Goal: Information Seeking & Learning: Find specific page/section

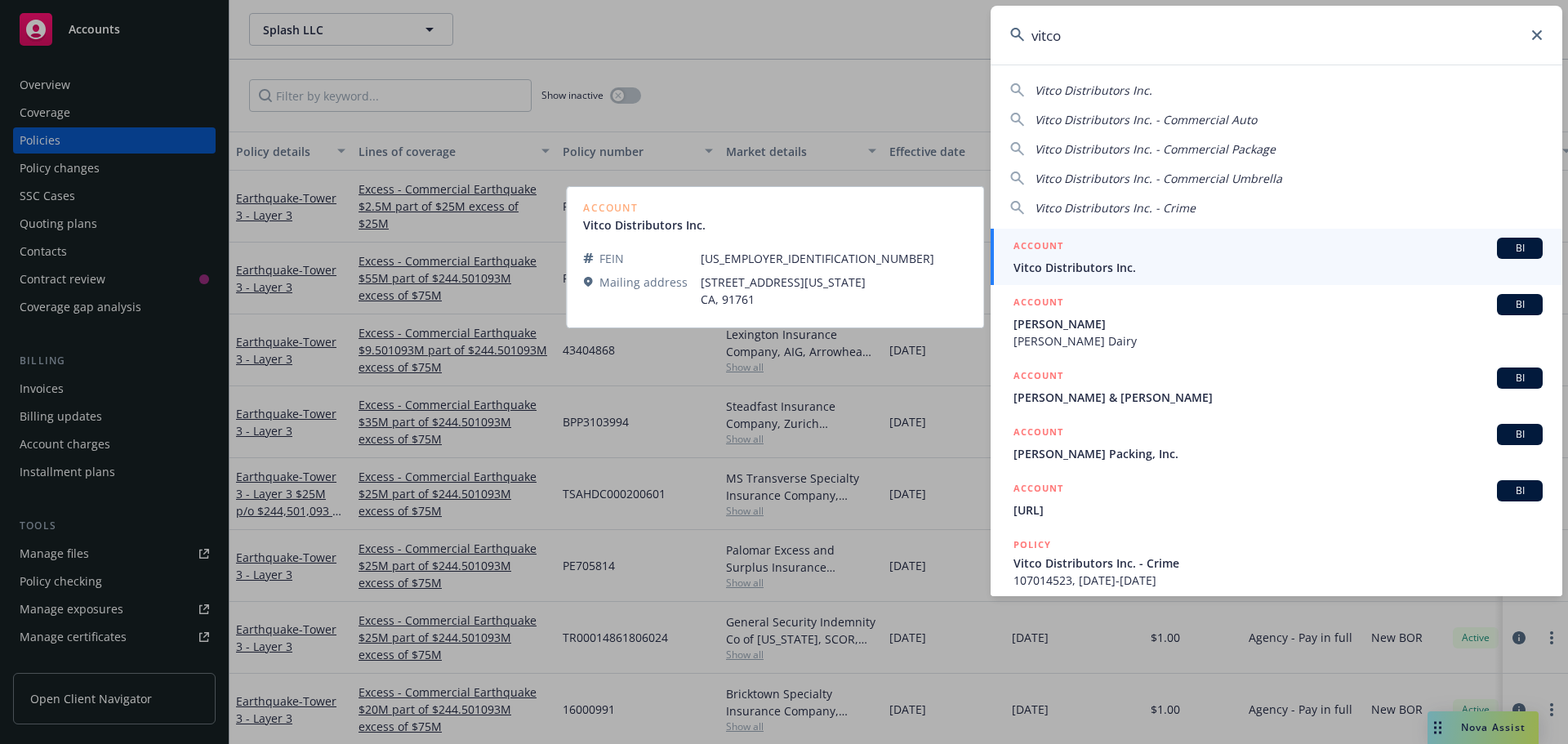
type input "vitco"
click at [1053, 255] on h5 "ACCOUNT" at bounding box center [1038, 248] width 50 height 20
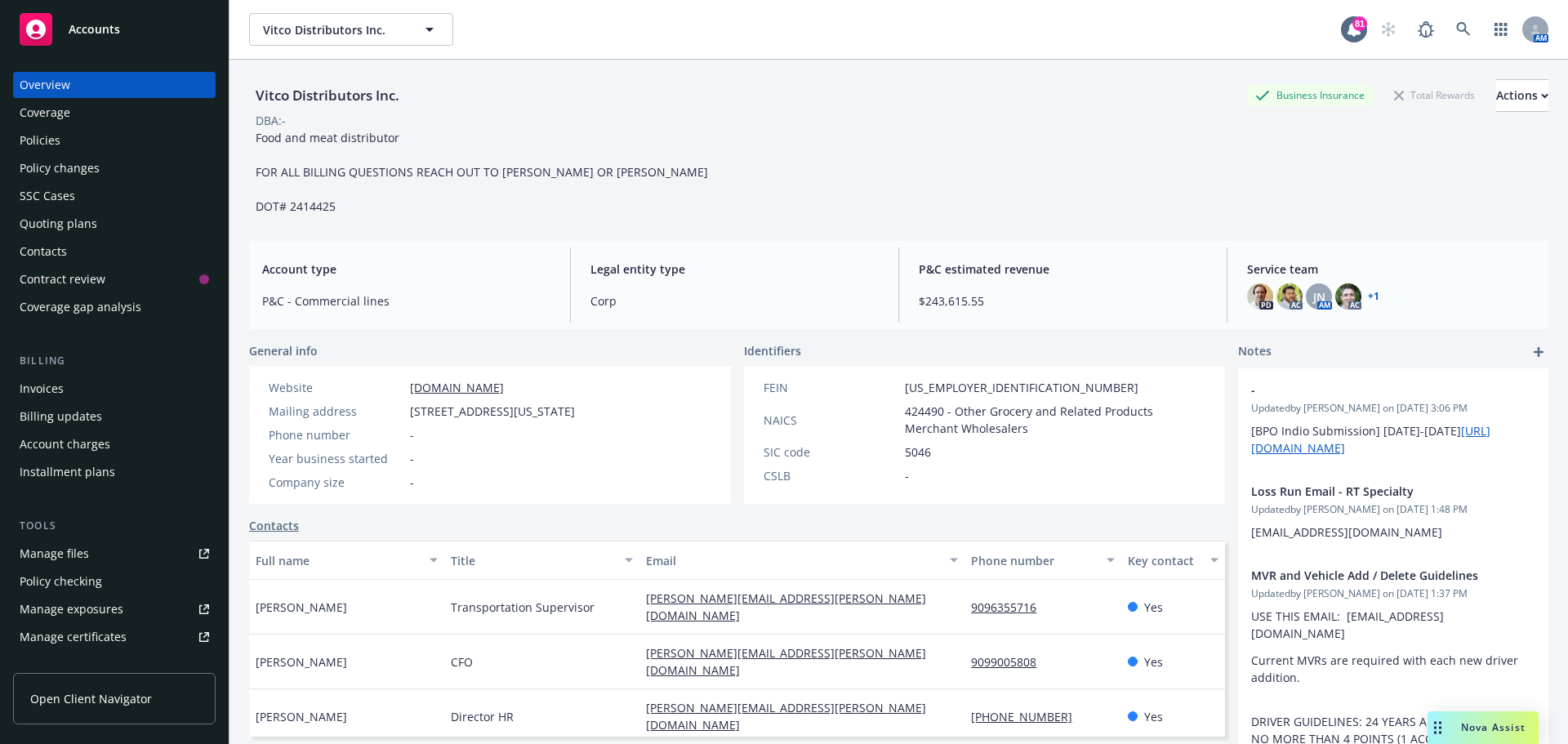
click at [39, 135] on div "Policies" at bounding box center [40, 140] width 41 height 26
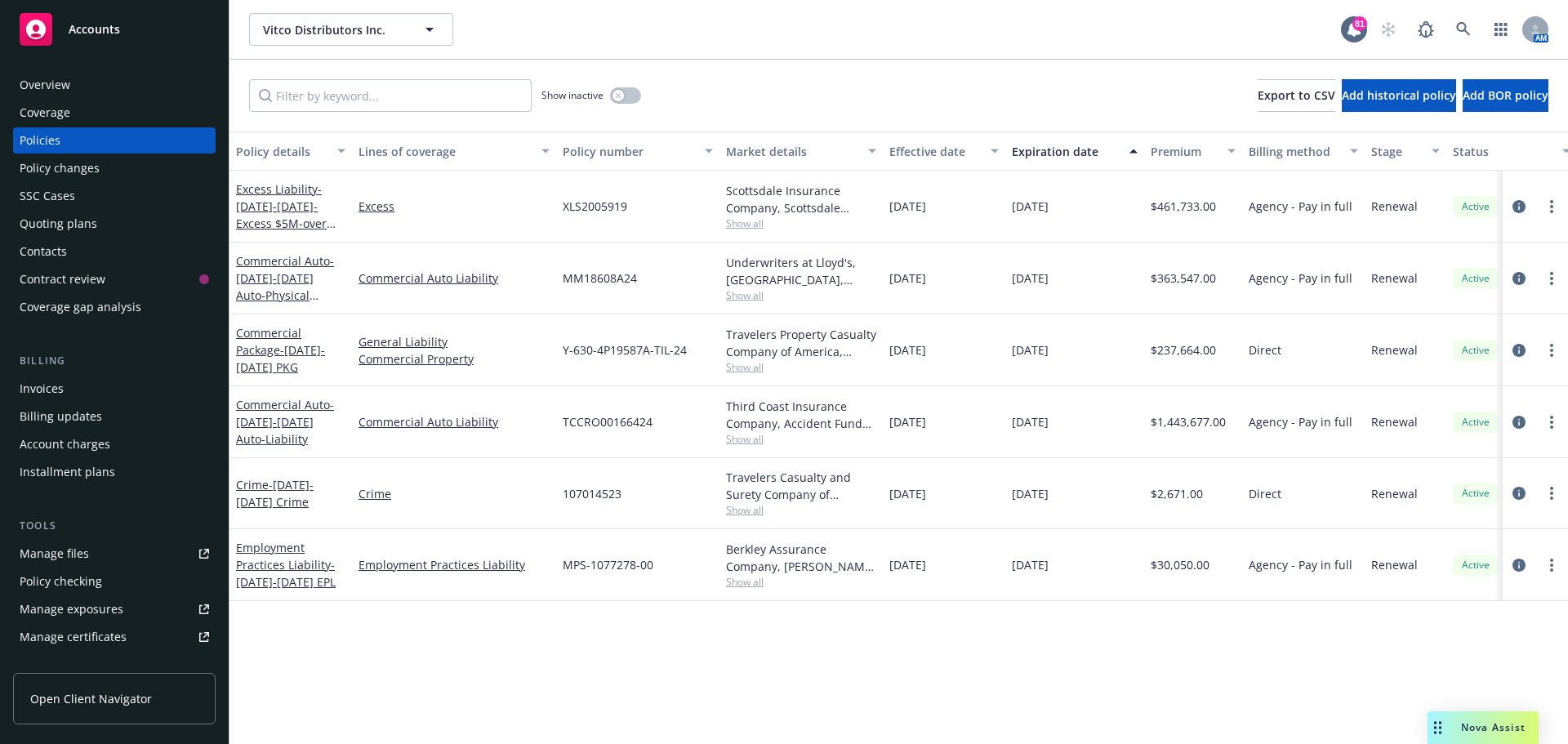
click at [726, 228] on div "Scottsdale Insurance Company, Scottsdale Insurance Company (Nationwide), CRC Gr…" at bounding box center [800, 207] width 163 height 72
click at [744, 219] on span "Show all" at bounding box center [800, 224] width 150 height 14
click at [879, 212] on div "Scottsdale Insurance Company, Scottsdale Insurance Company (Nationwide), CRC Gr…" at bounding box center [800, 207] width 163 height 72
click at [752, 292] on span "Show all" at bounding box center [800, 295] width 150 height 14
click at [270, 407] on link "Commercial Auto - [DATE]-[DATE] Auto-Liability" at bounding box center [285, 422] width 98 height 50
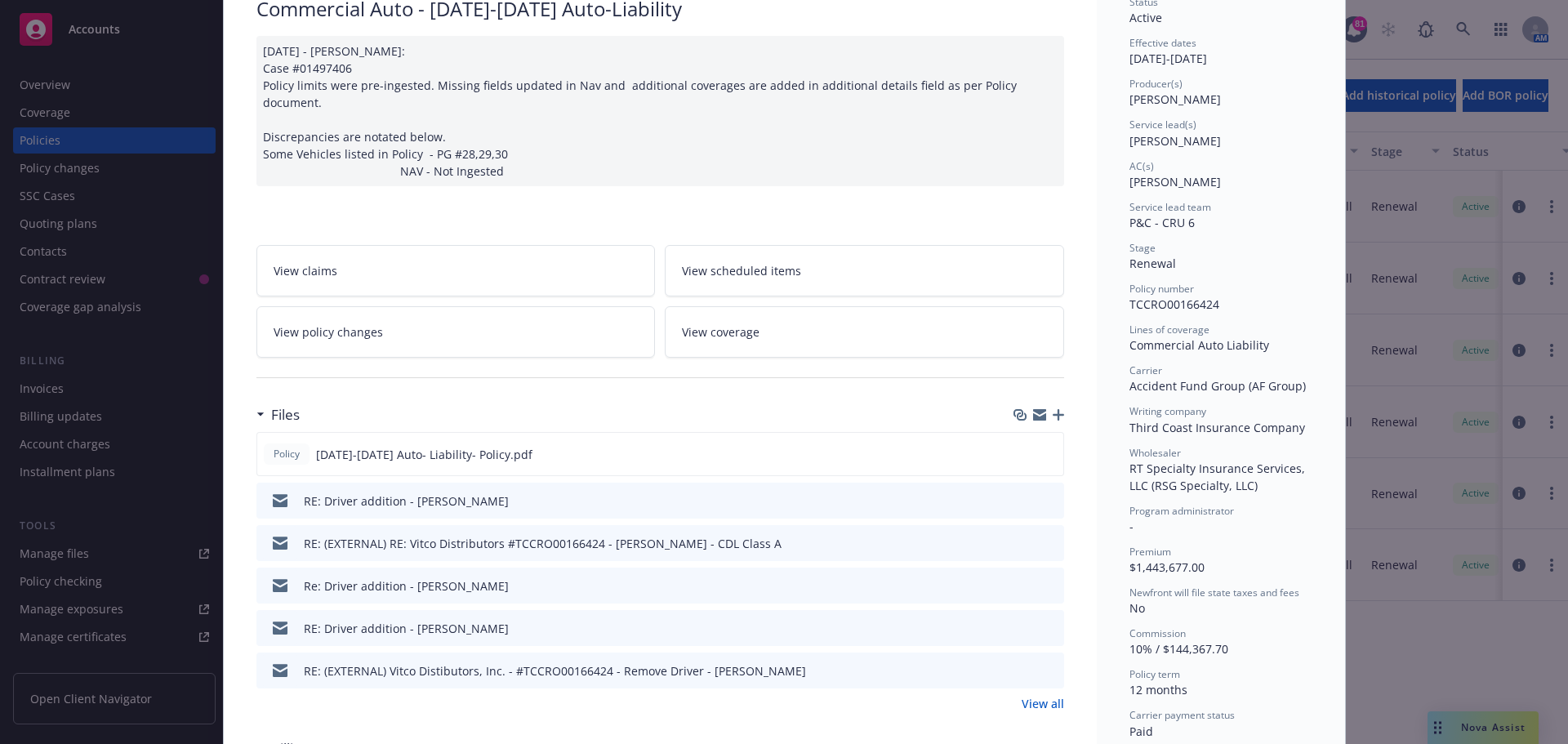
scroll to position [163, 0]
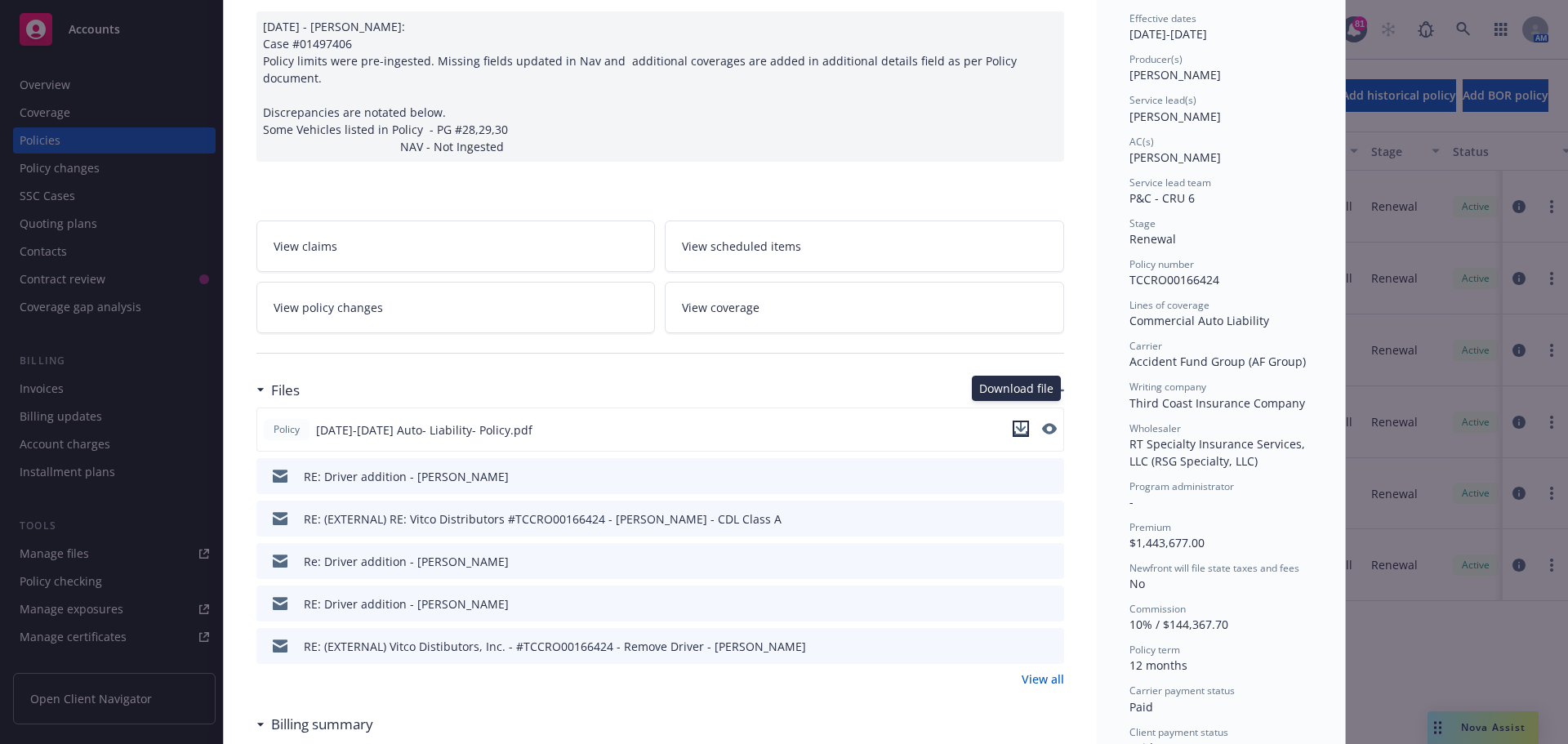
click at [1017, 422] on icon "download file" at bounding box center [1020, 428] width 13 height 13
click at [114, 136] on div "Policy Commercial Auto - [DATE]-[DATE] Auto-Liability [DATE] - [PERSON_NAME]: C…" at bounding box center [784, 372] width 1568 height 744
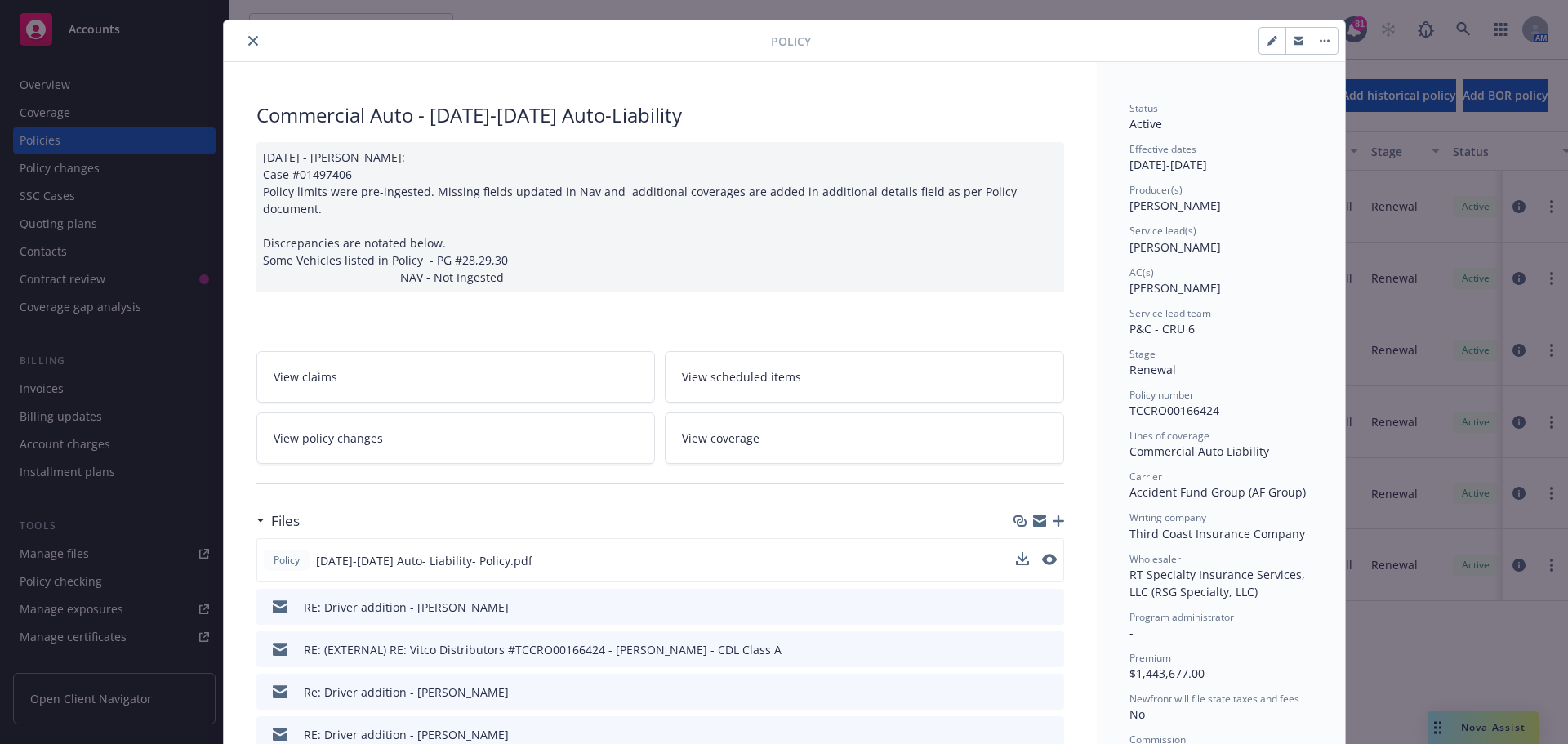
scroll to position [0, 0]
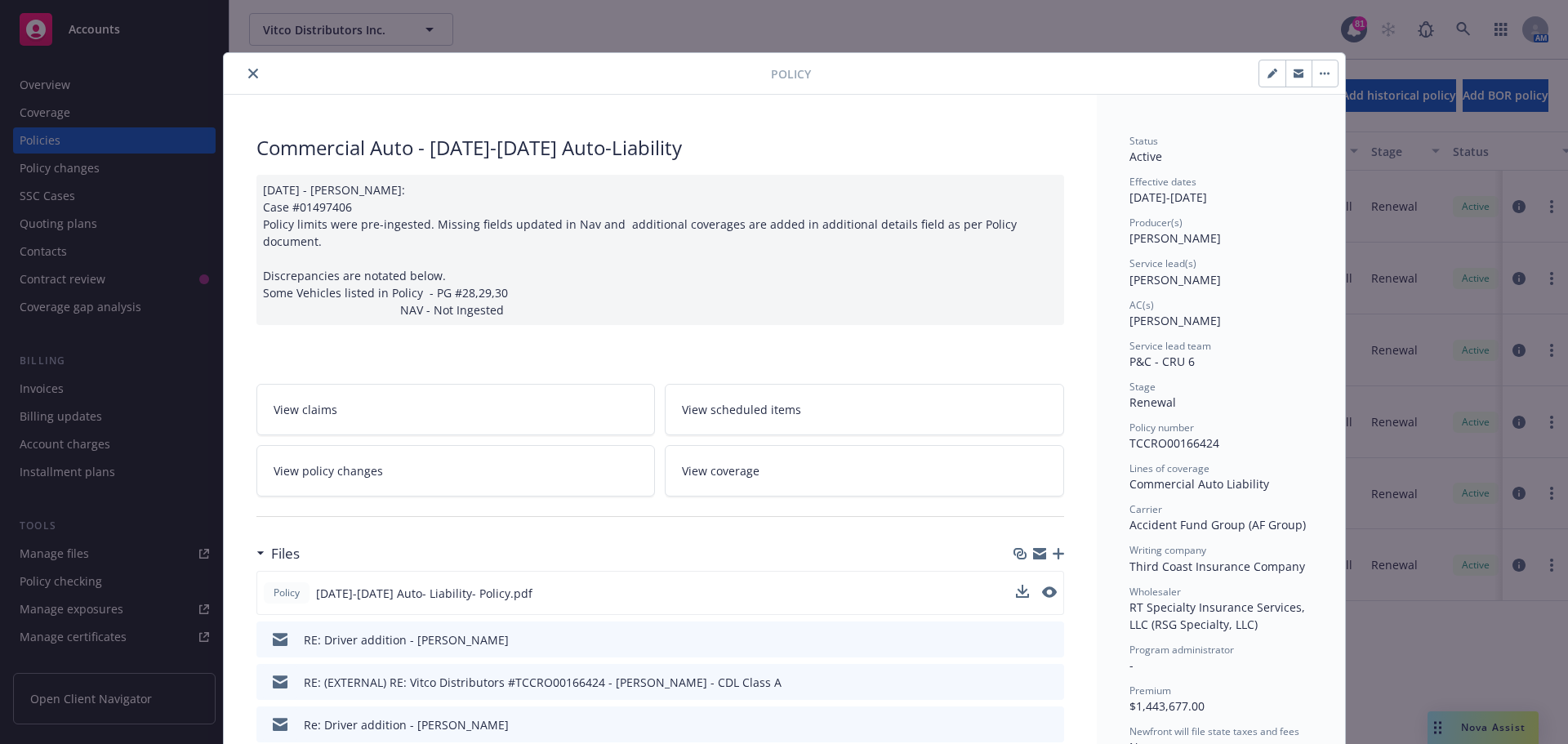
click at [248, 73] on icon "close" at bounding box center [253, 74] width 10 height 10
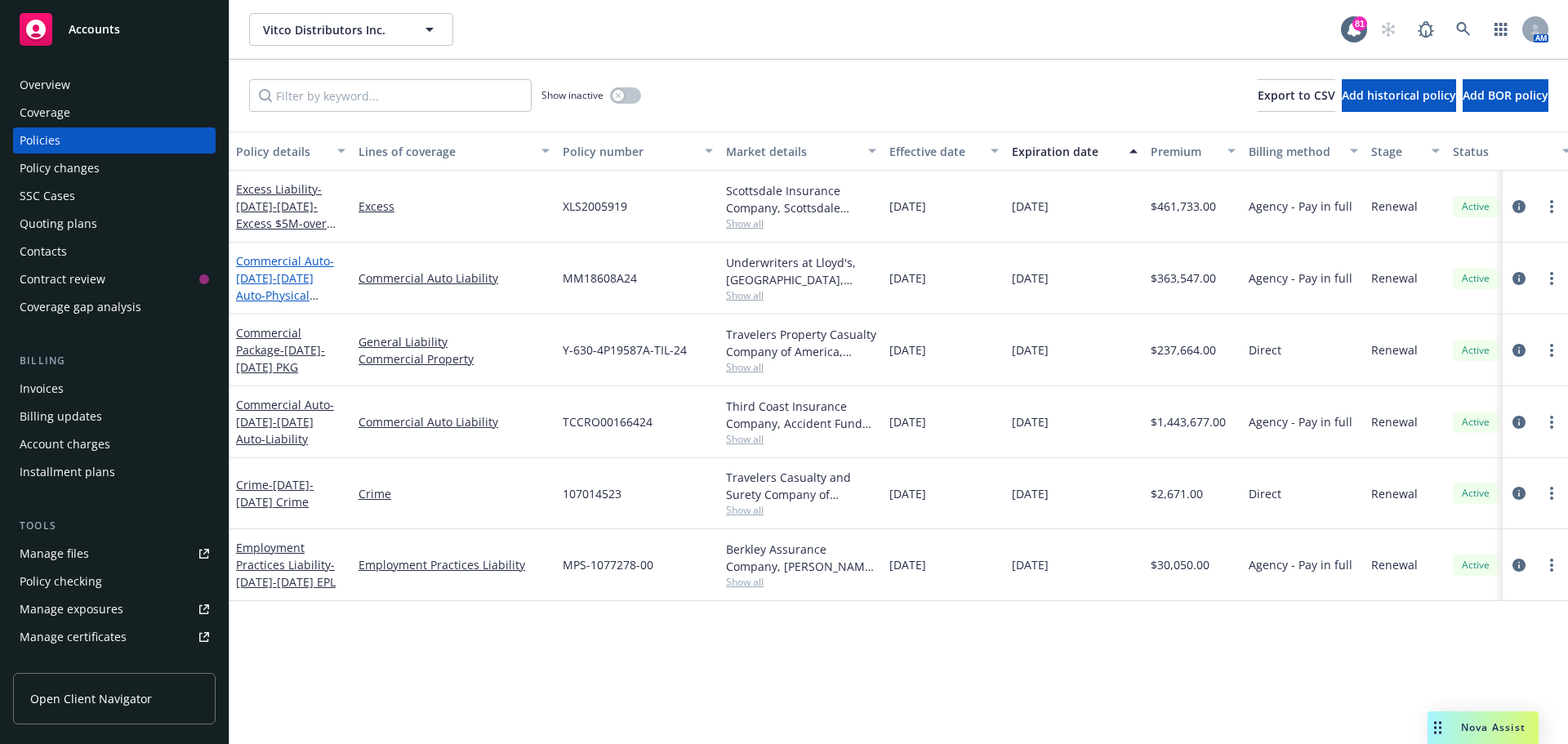
click at [289, 273] on span "- [DATE]-[DATE] Auto-Physical Damage Coverage ONLY. Monthly Reporting Policy - …" at bounding box center [285, 321] width 99 height 136
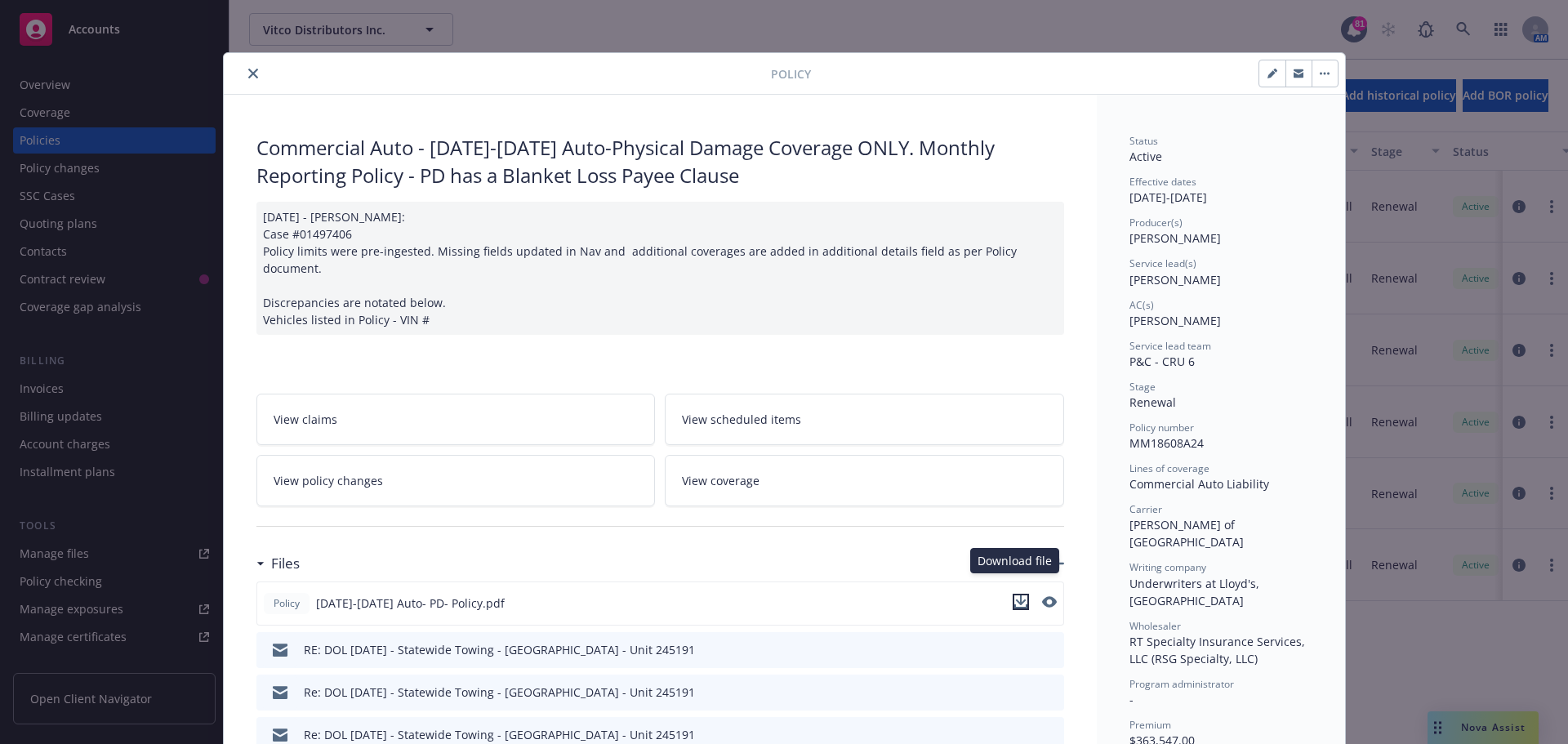
click at [1015, 596] on icon "download file" at bounding box center [1020, 601] width 11 height 10
click at [1014, 596] on icon "download file" at bounding box center [1020, 602] width 13 height 13
click at [248, 70] on icon "close" at bounding box center [253, 74] width 10 height 10
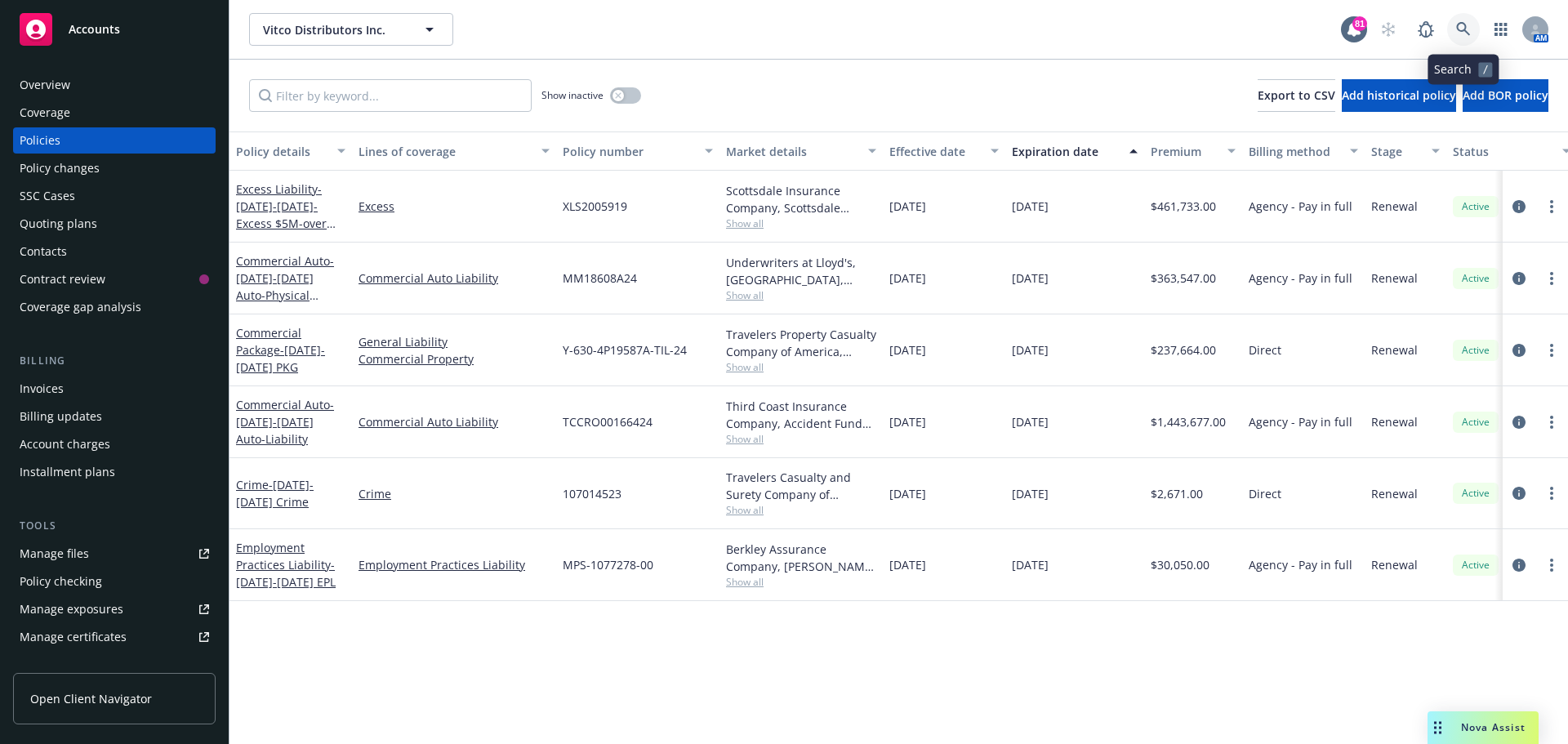
click at [1460, 27] on icon at bounding box center [1463, 29] width 15 height 15
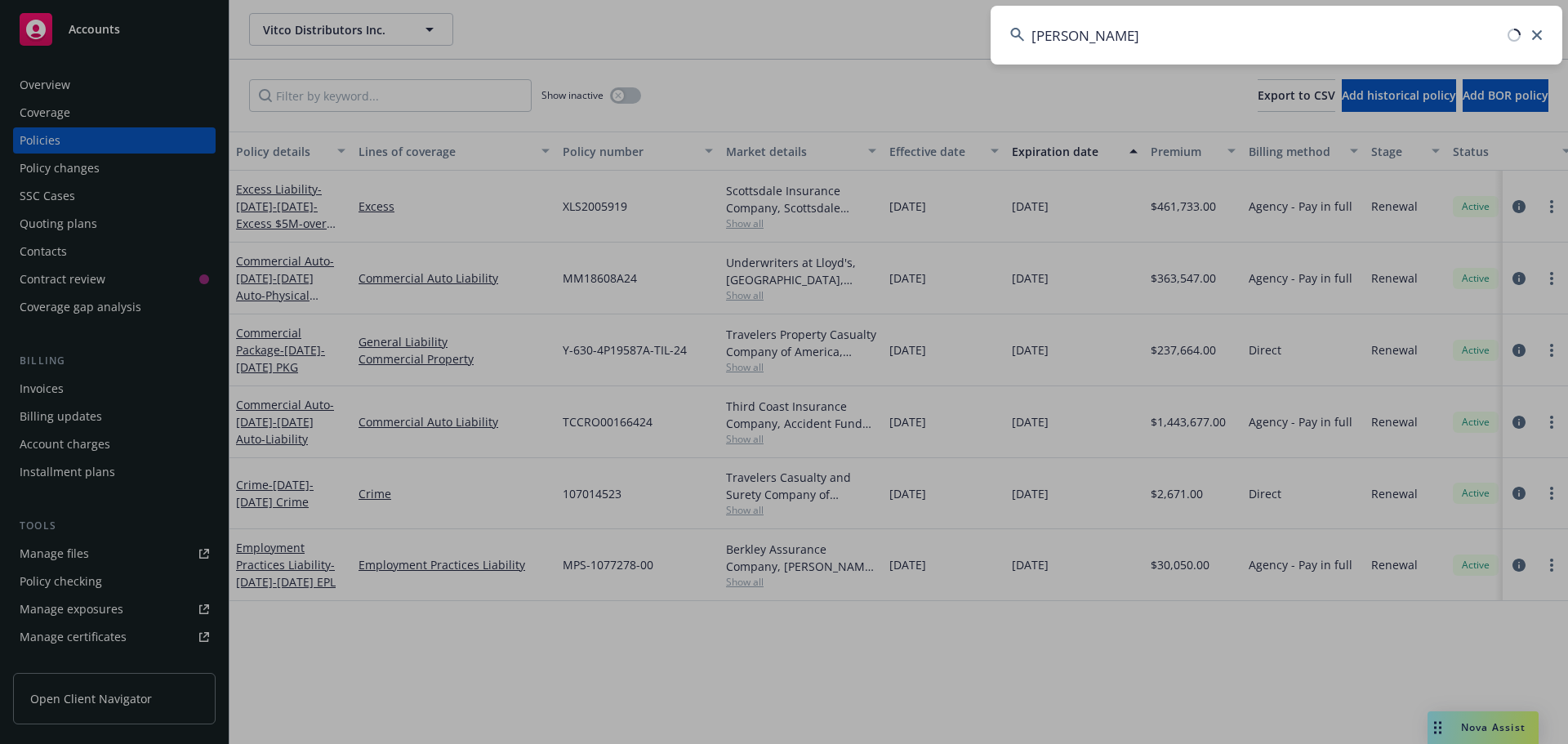
type input "cal forest"
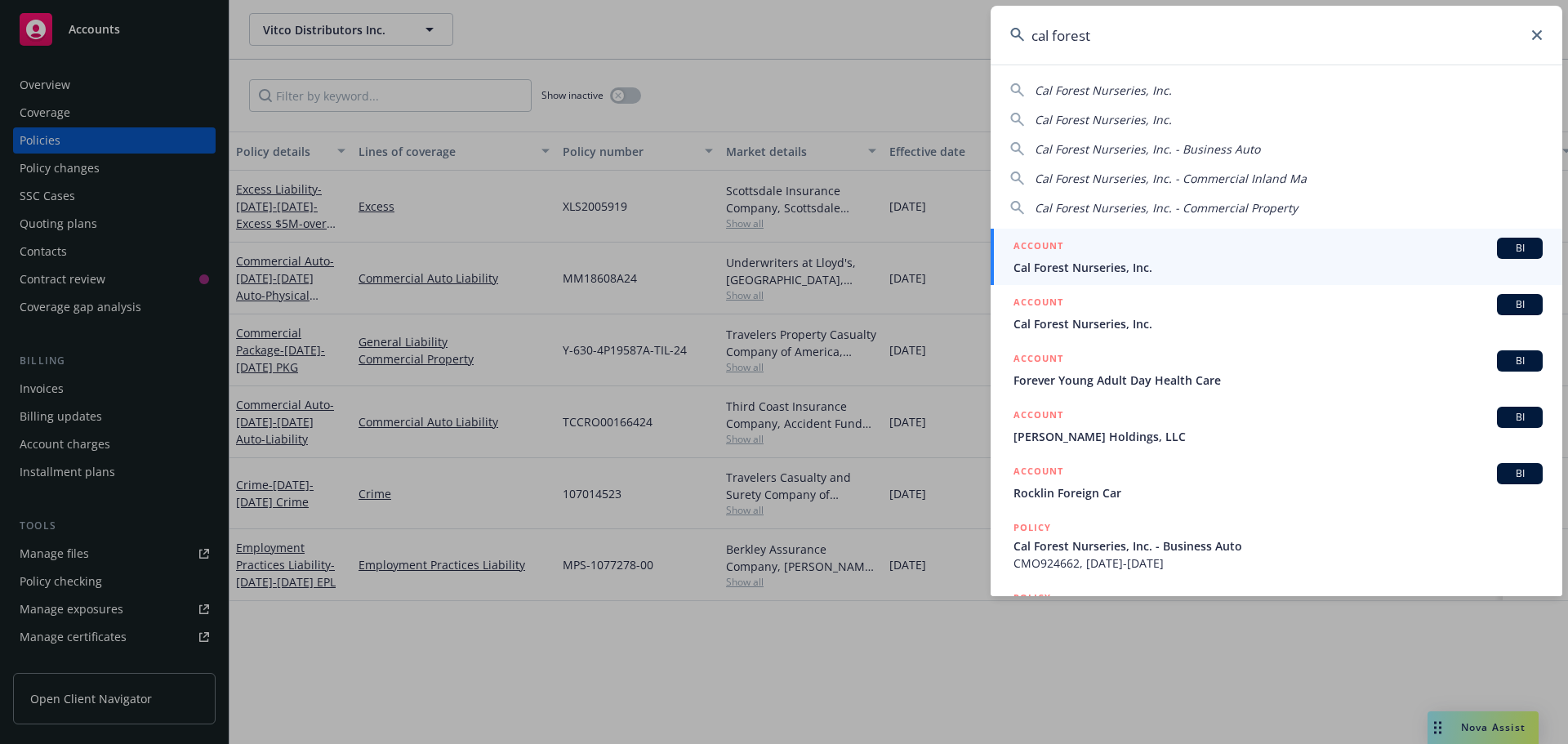
click at [1109, 262] on span "Cal Forest Nurseries, Inc." at bounding box center [1277, 267] width 529 height 17
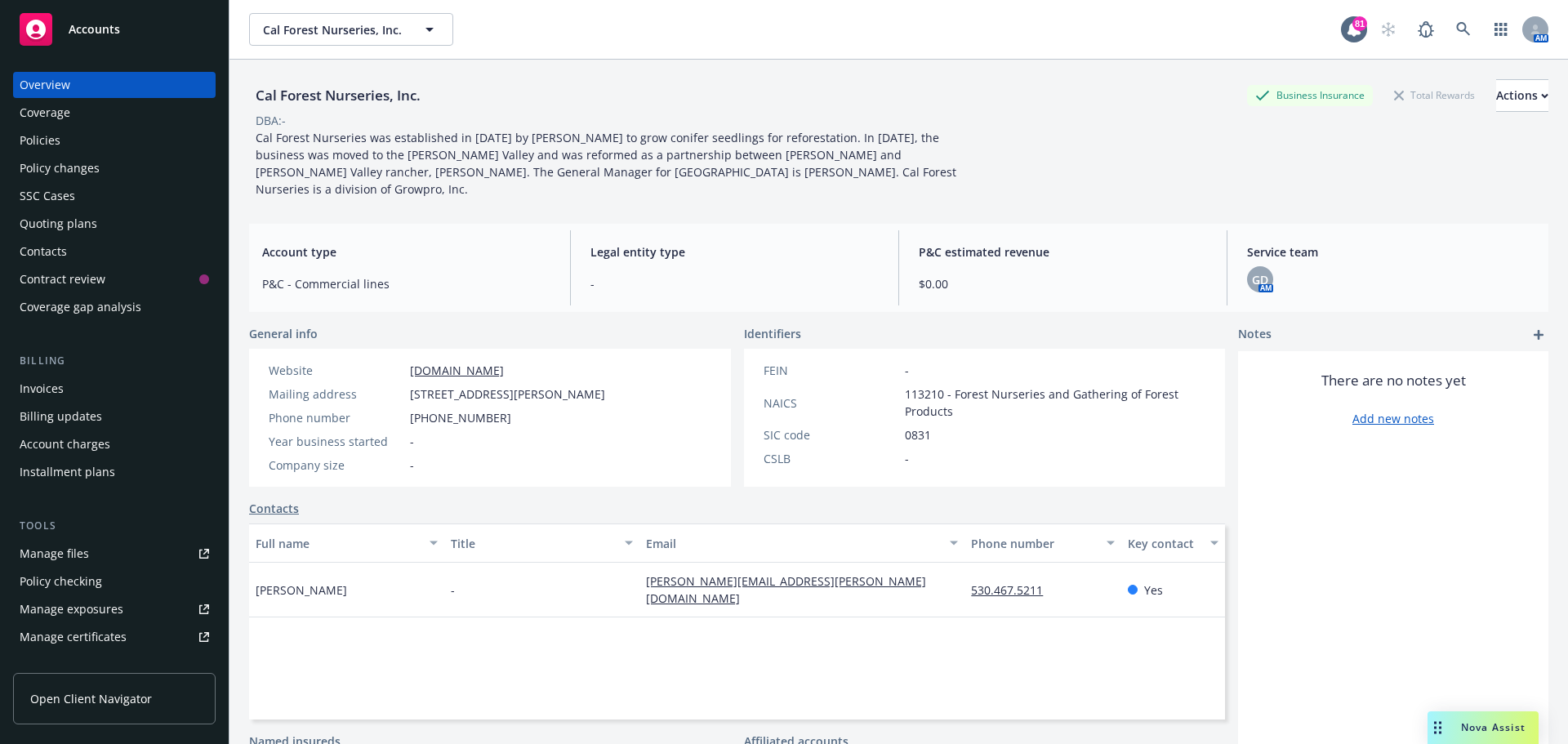
click at [87, 141] on div "Policies" at bounding box center [115, 140] width 190 height 26
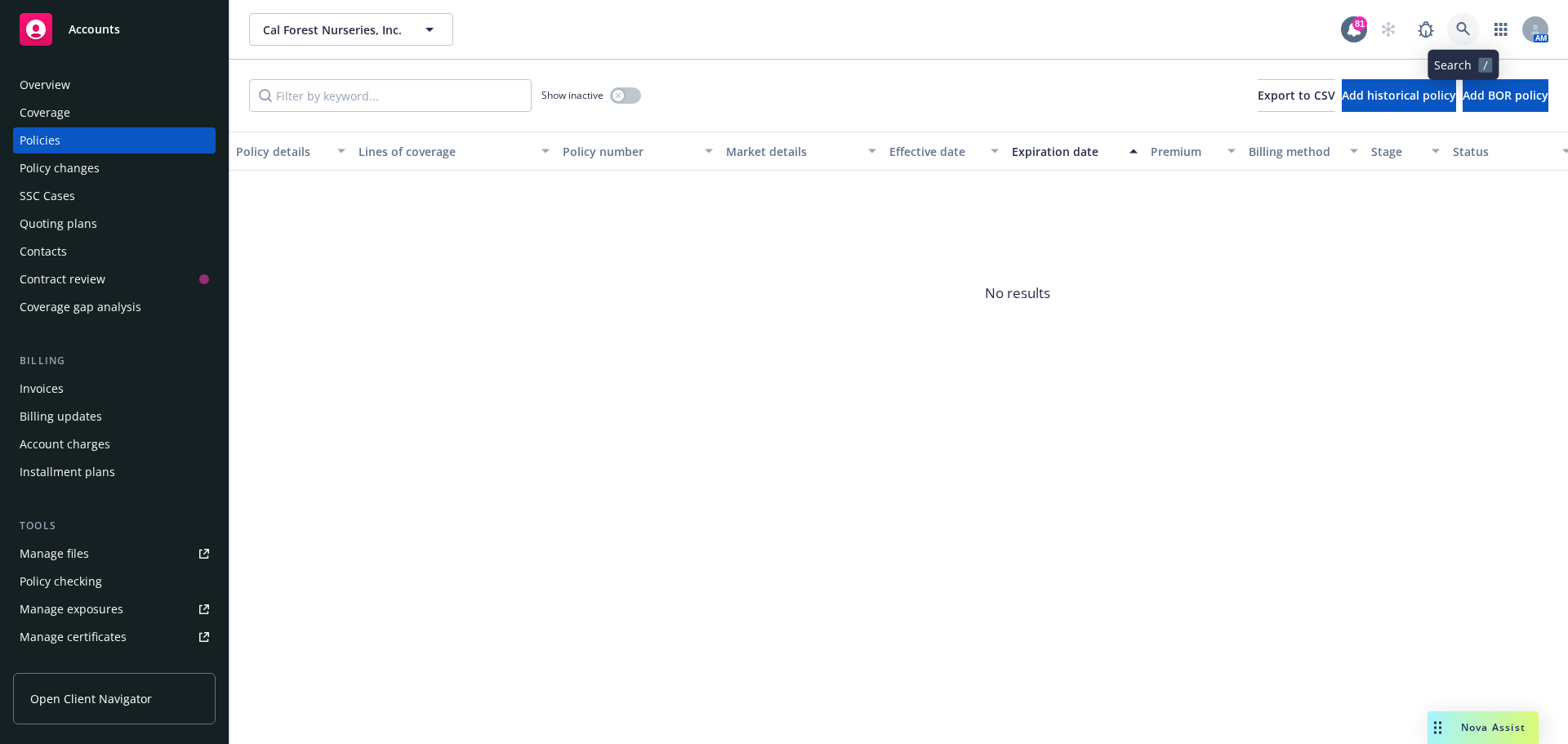
click at [1464, 30] on icon at bounding box center [1463, 29] width 14 height 14
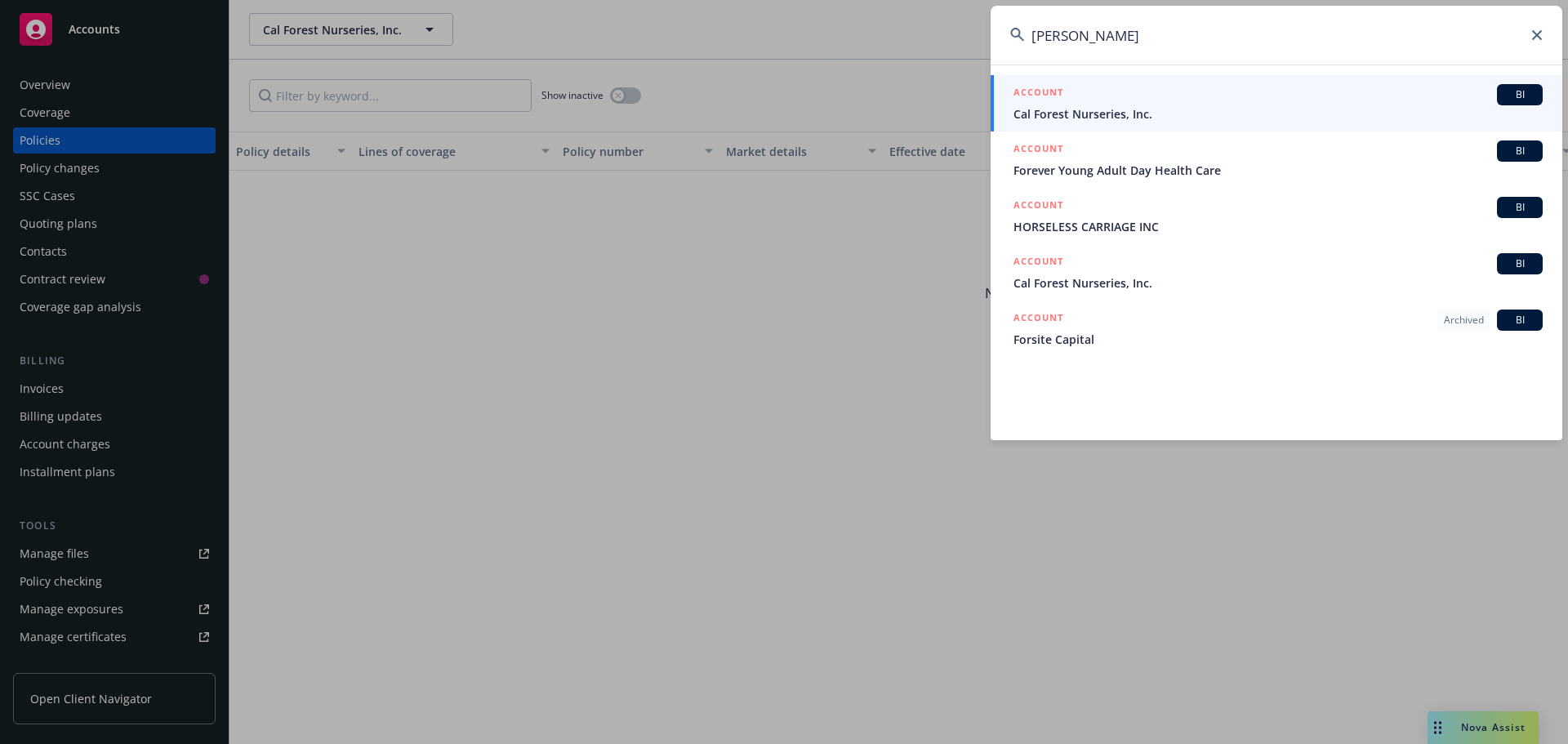
type input "cal forest"
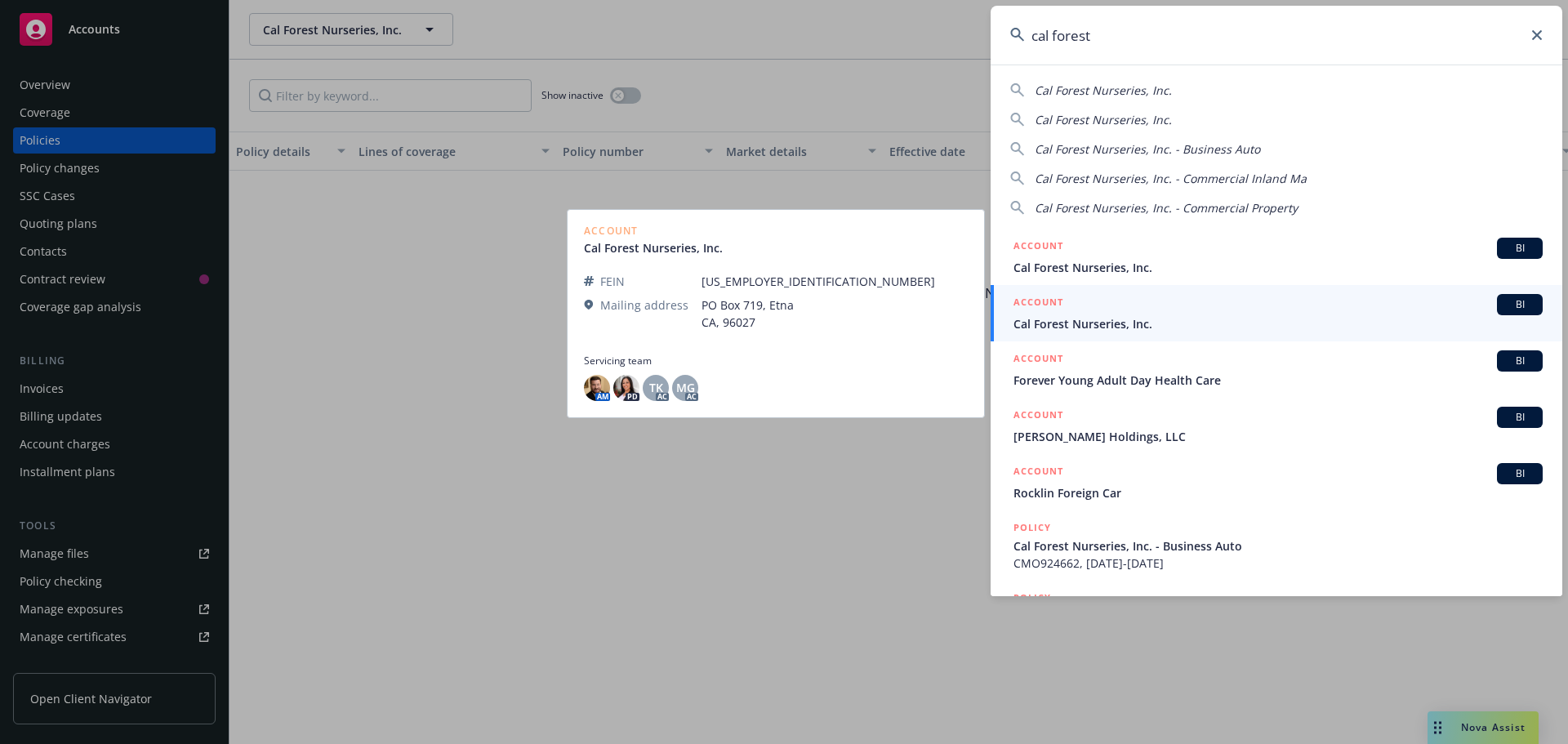
click at [1098, 321] on span "Cal Forest Nurseries, Inc." at bounding box center [1277, 323] width 529 height 17
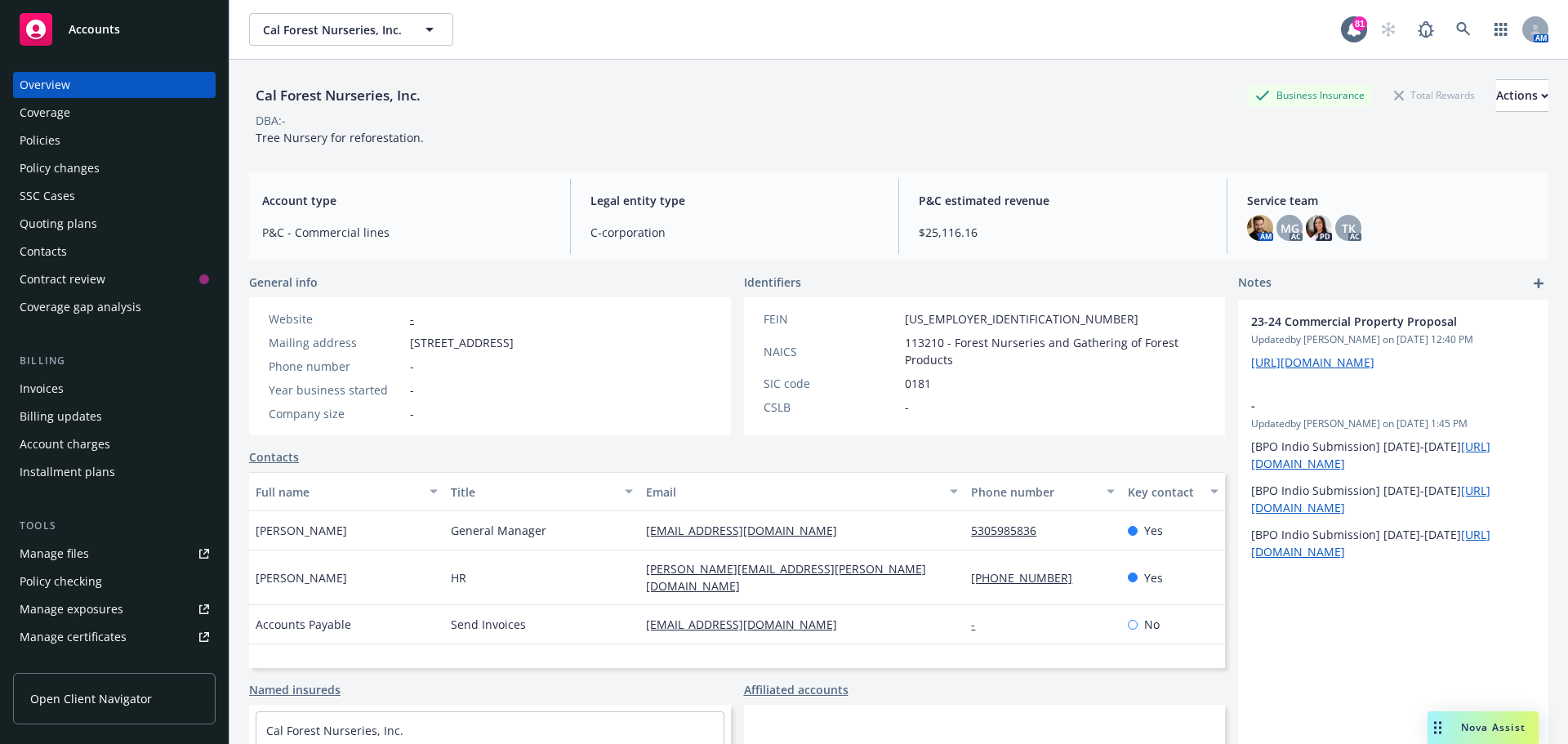
click at [65, 145] on div "Policies" at bounding box center [115, 140] width 190 height 26
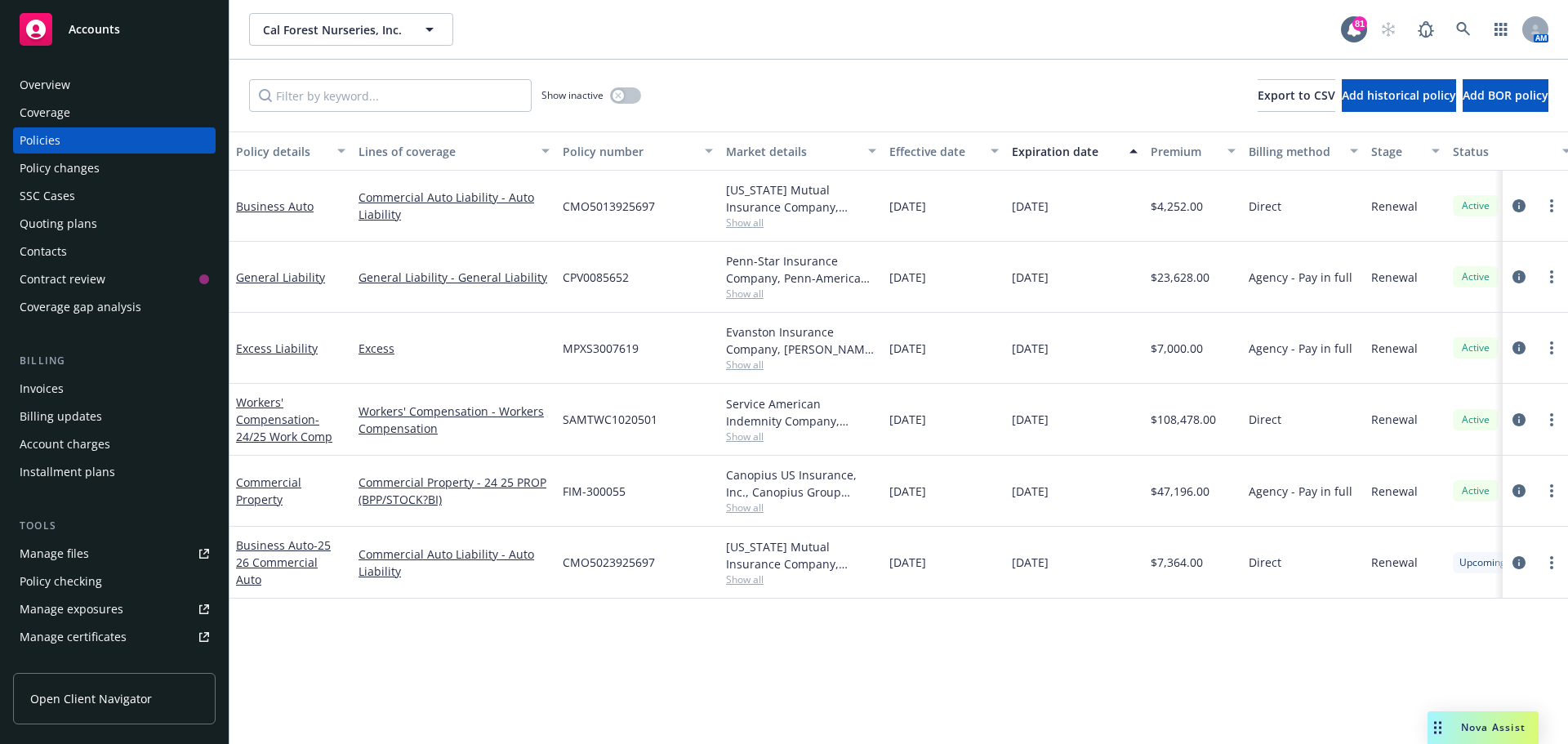
click at [753, 436] on span "Show all" at bounding box center [800, 437] width 150 height 14
click at [254, 404] on link "Workers' Compensation - 24/25 Work Comp" at bounding box center [284, 420] width 96 height 50
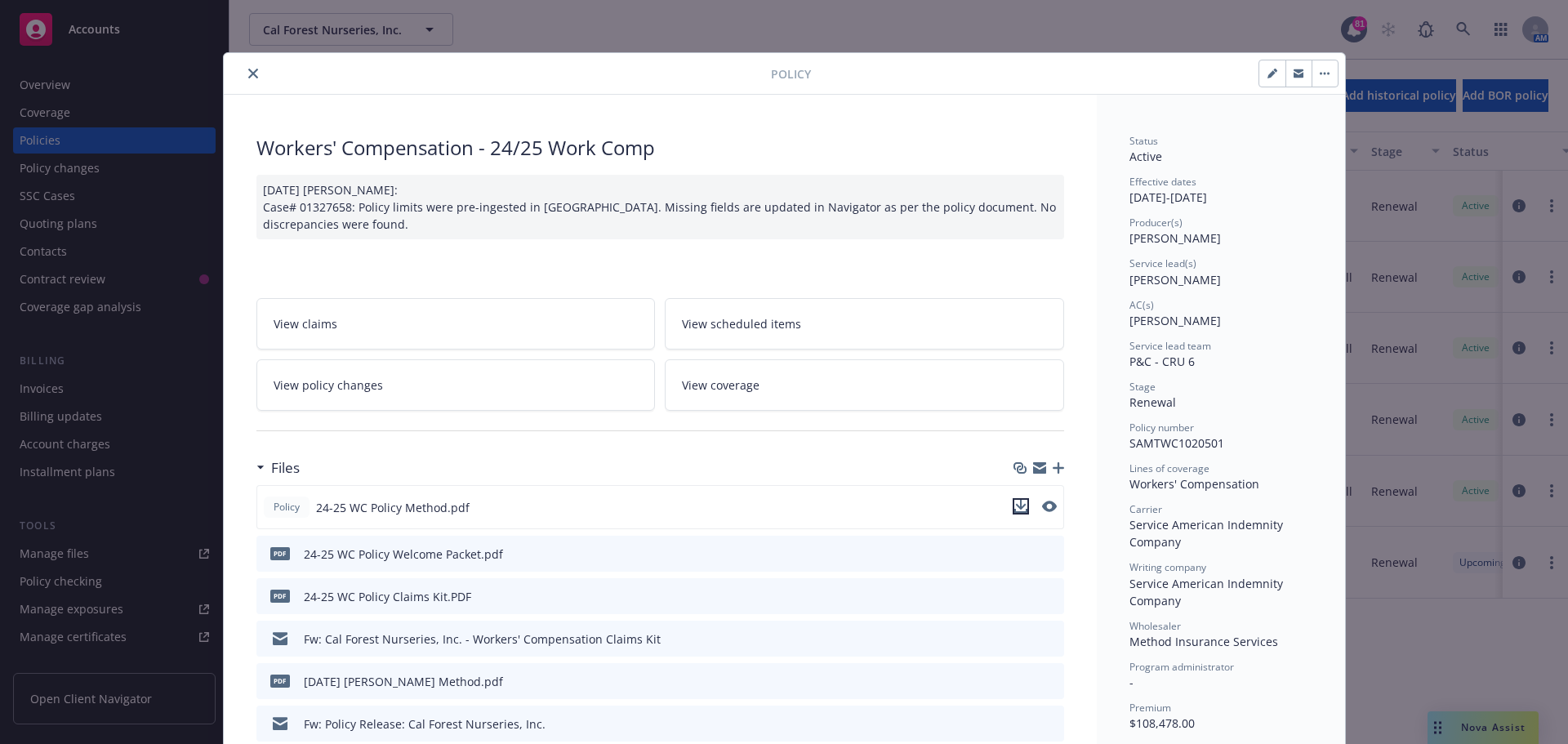
click at [1015, 505] on icon "download file" at bounding box center [1020, 505] width 11 height 10
click at [246, 67] on button "close" at bounding box center [253, 74] width 20 height 20
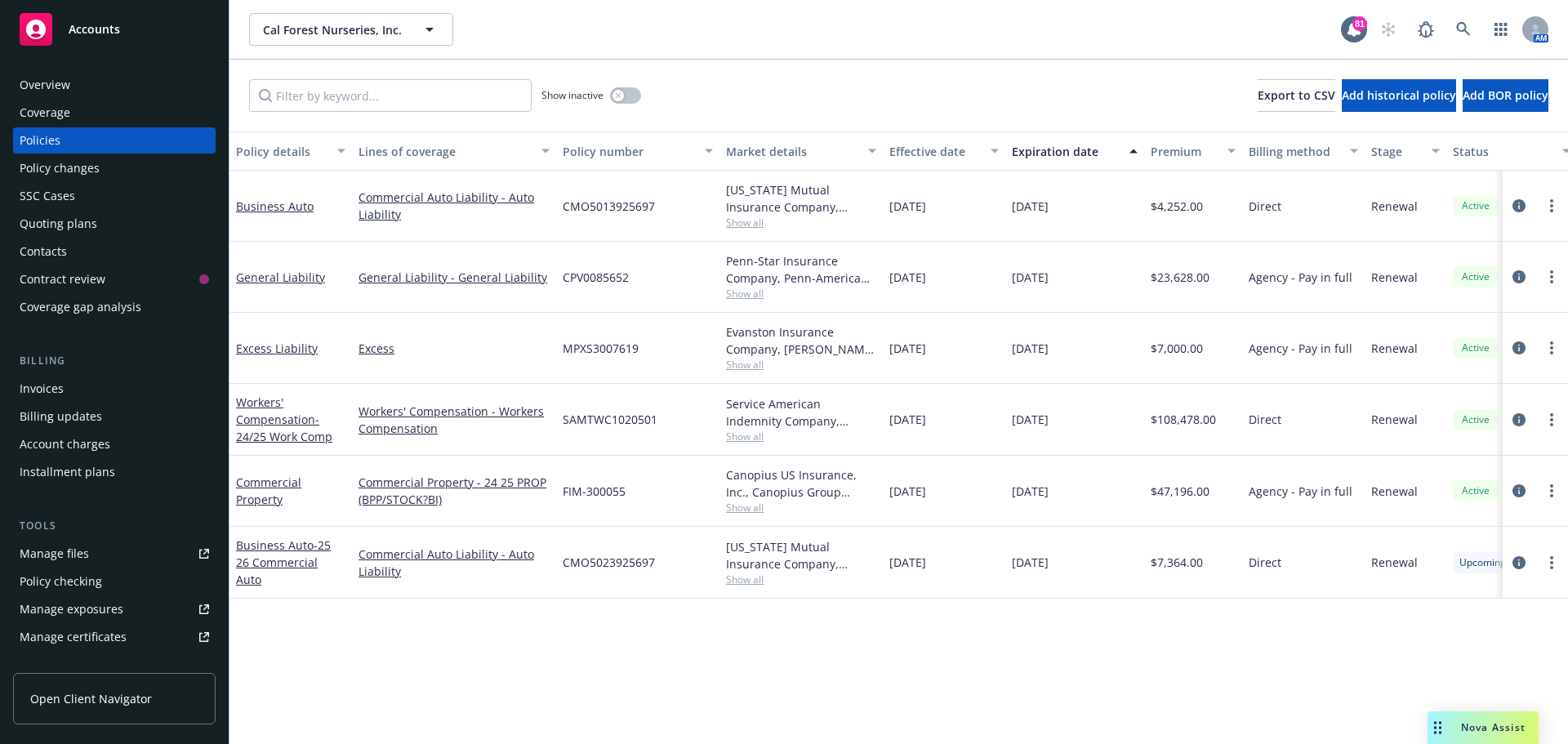
click at [1480, 26] on div "AM" at bounding box center [1460, 29] width 176 height 33
click at [1467, 29] on icon at bounding box center [1463, 29] width 15 height 15
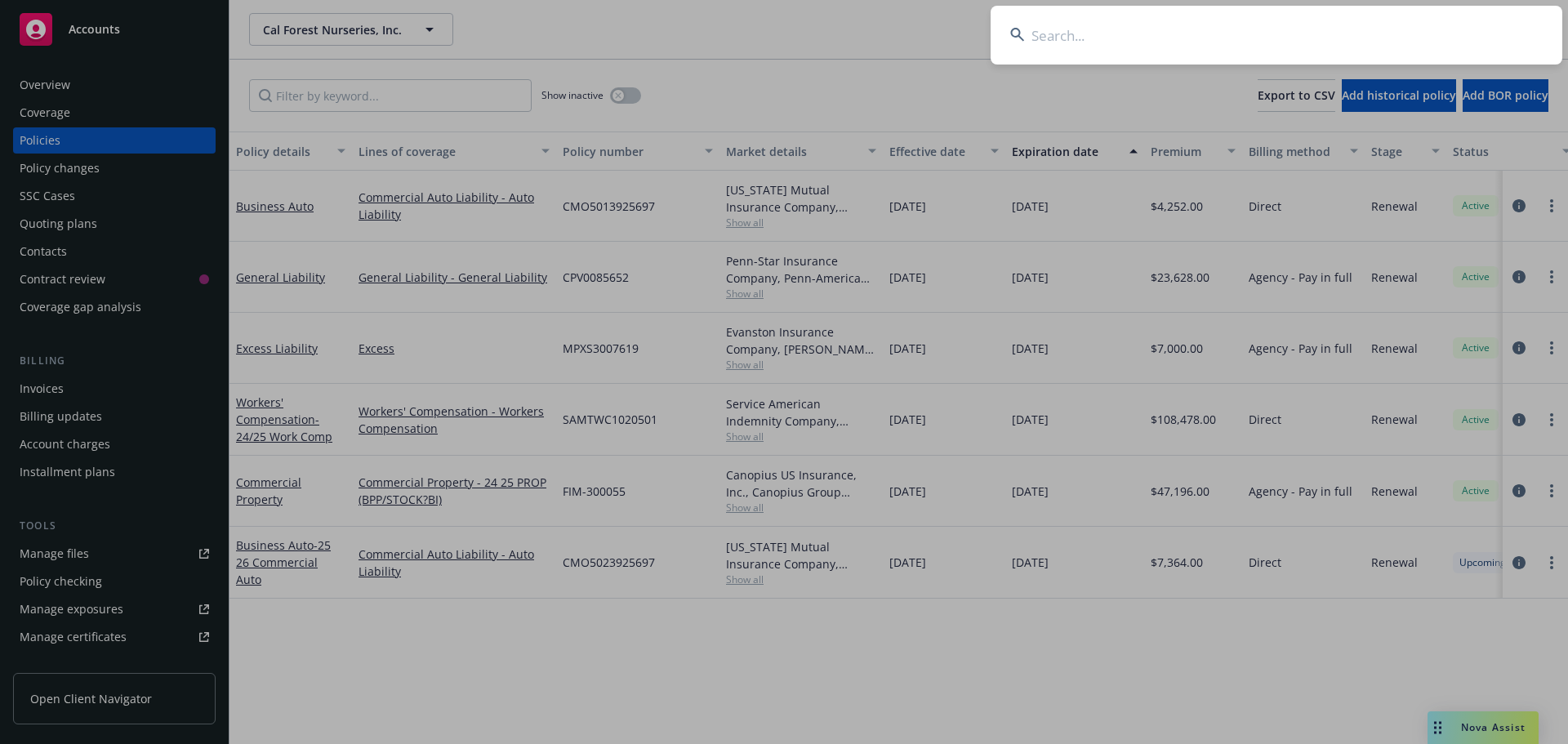
type input "h"
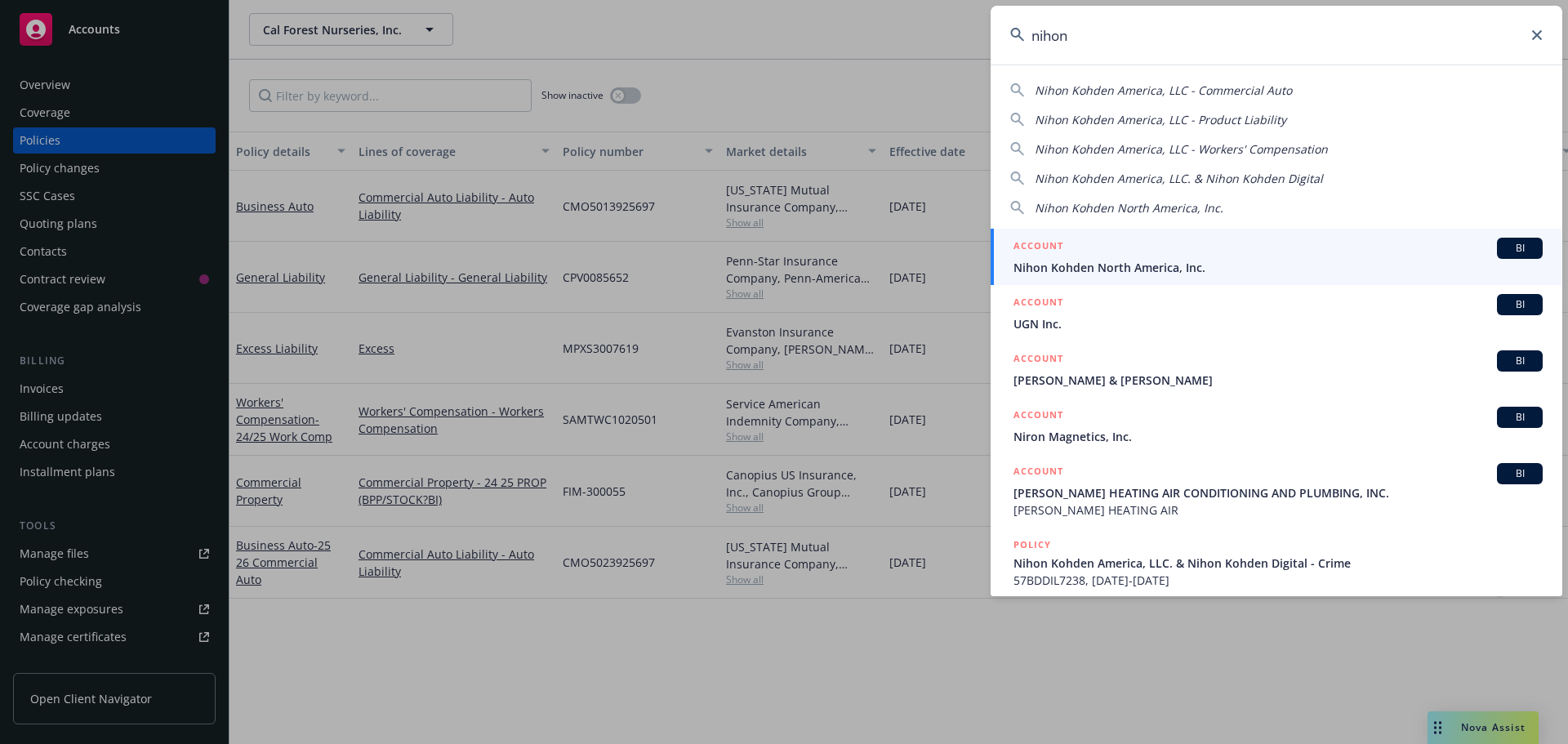
type input "nihon"
click at [1099, 254] on div "ACCOUNT BI" at bounding box center [1277, 248] width 529 height 21
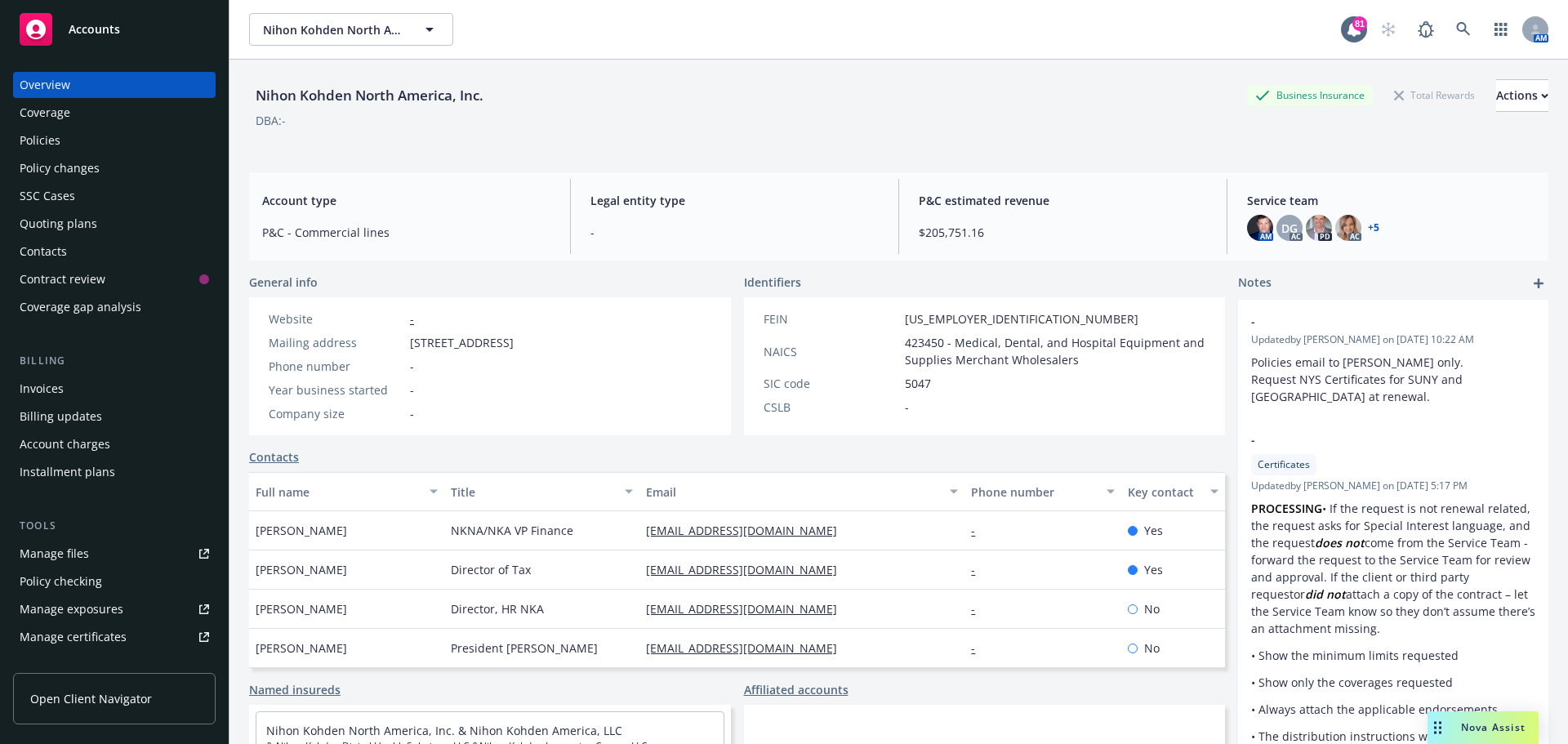
click at [85, 141] on div "Policies" at bounding box center [115, 140] width 190 height 26
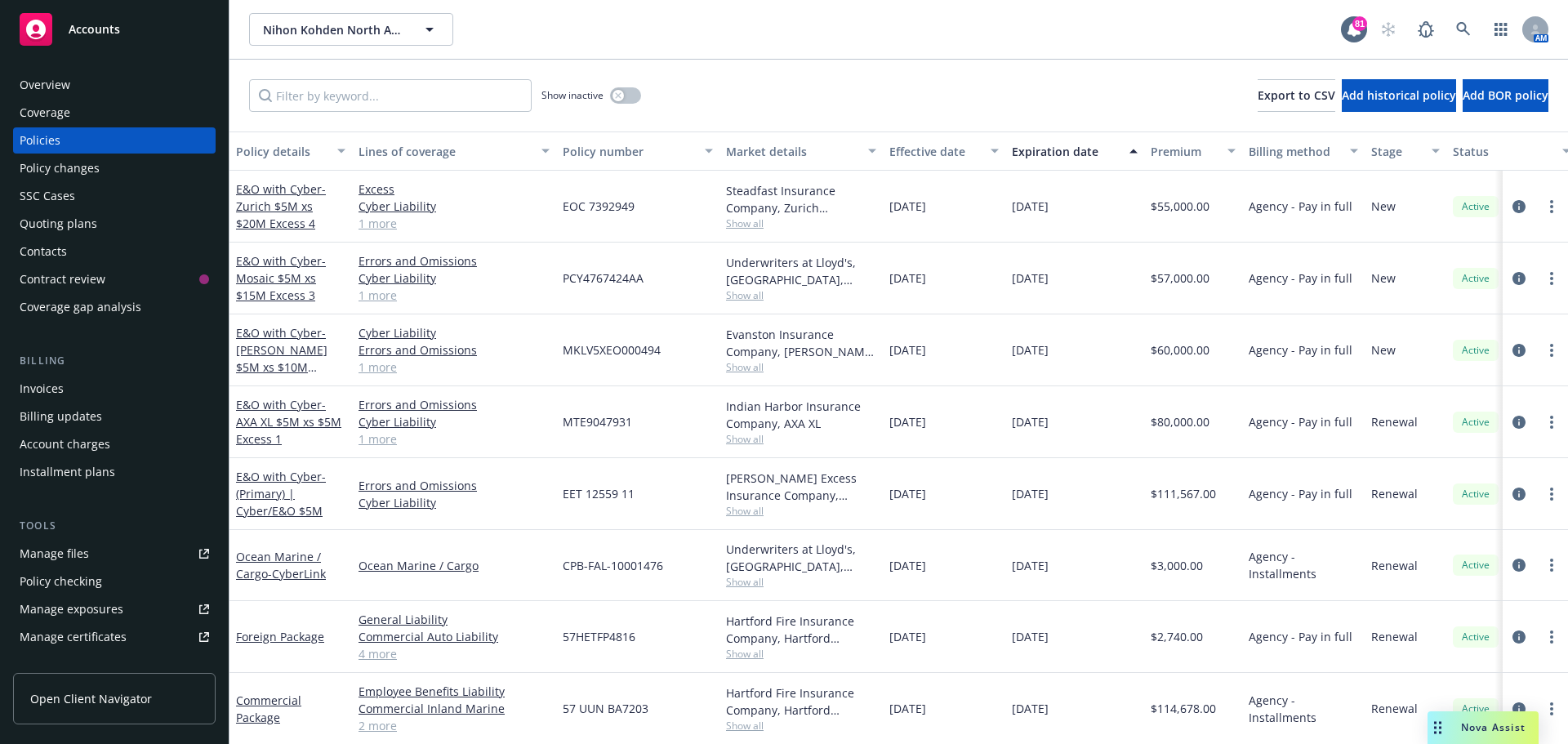
click at [753, 578] on span "Show all" at bounding box center [800, 582] width 150 height 14
click at [1053, 545] on div "[DATE]" at bounding box center [1074, 565] width 139 height 71
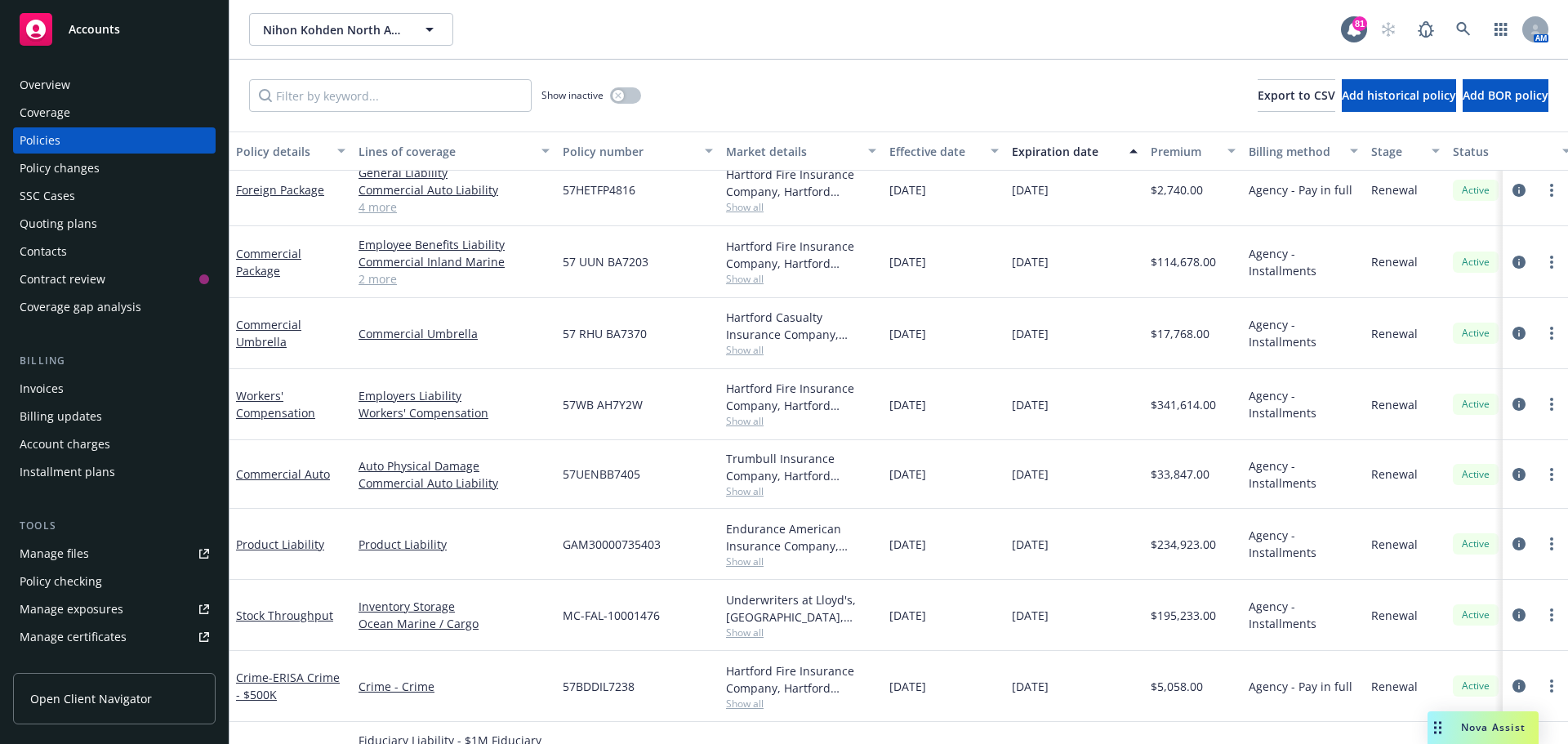
scroll to position [485, 0]
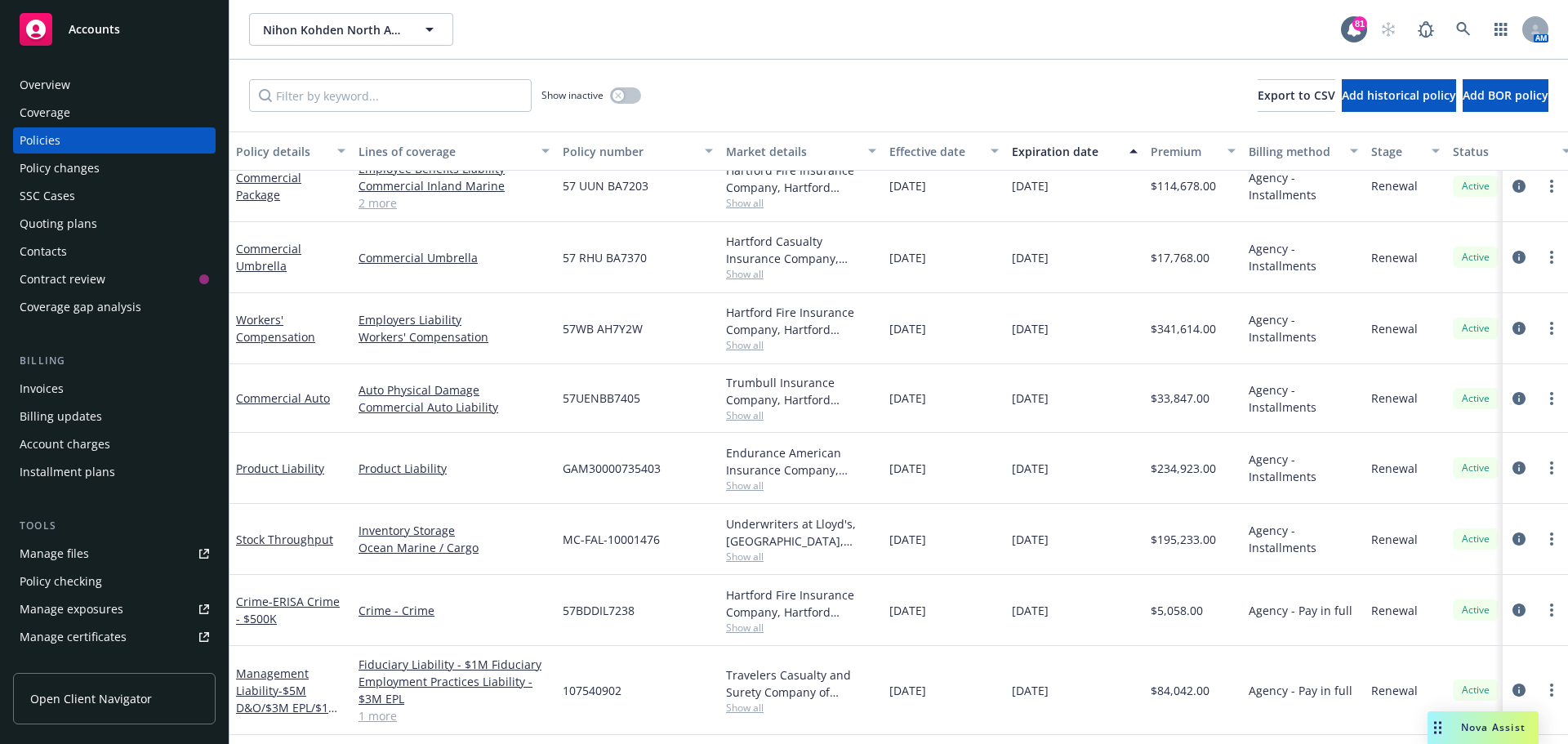
click at [735, 556] on span "Show all" at bounding box center [800, 557] width 150 height 14
click at [931, 493] on div "[DATE]" at bounding box center [943, 468] width 123 height 71
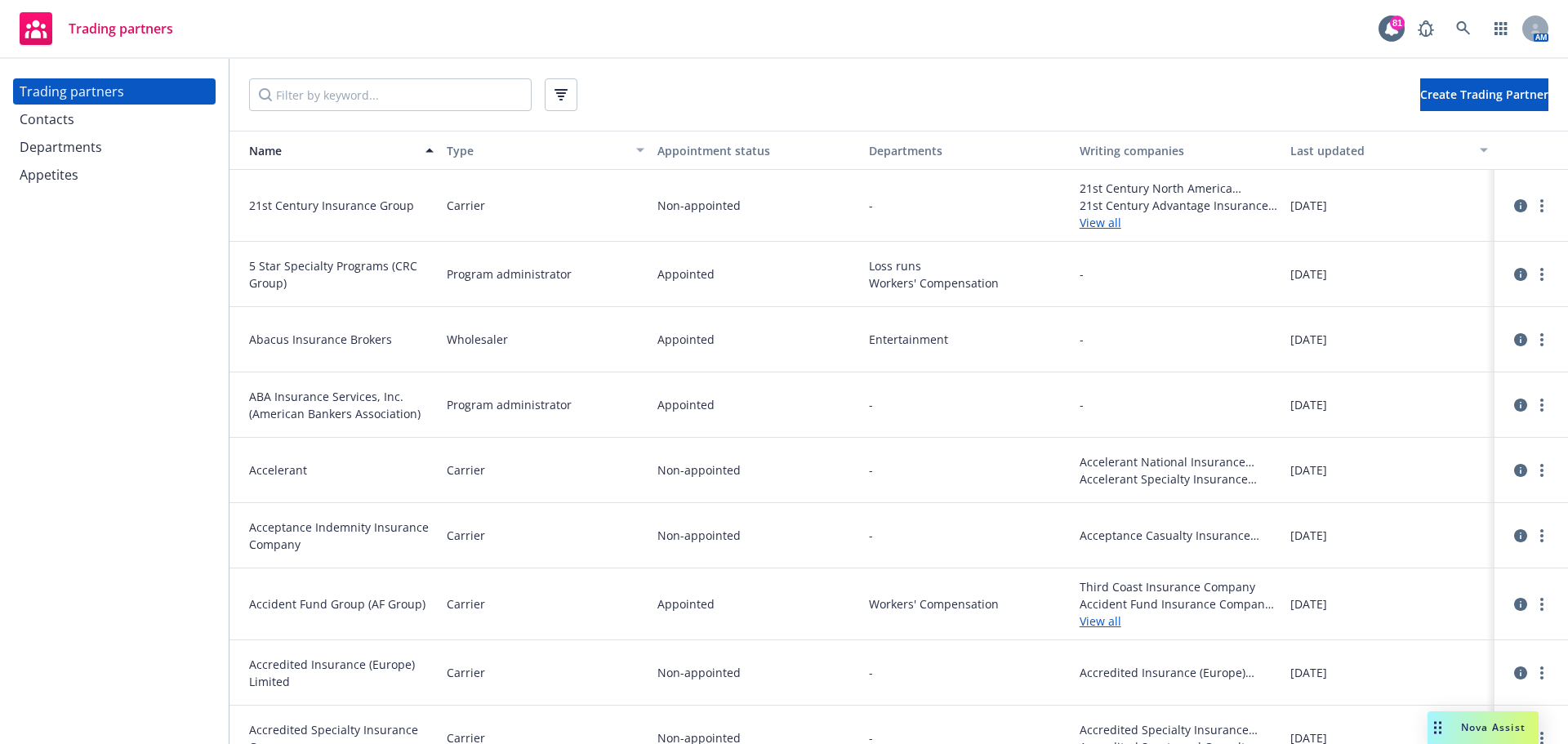
click at [43, 114] on div "Contacts" at bounding box center [47, 119] width 55 height 26
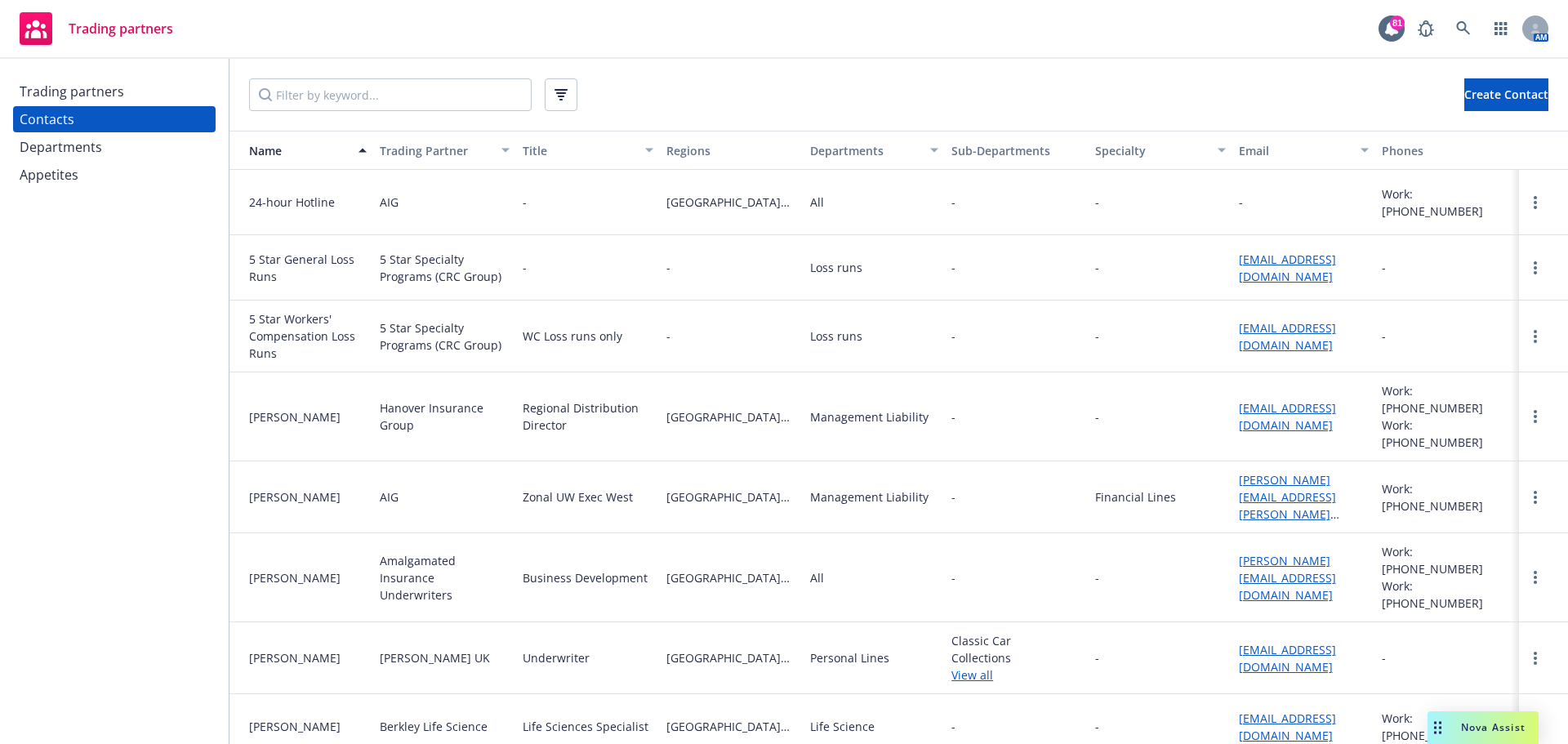
click at [51, 92] on div "Trading partners" at bounding box center [72, 91] width 105 height 26
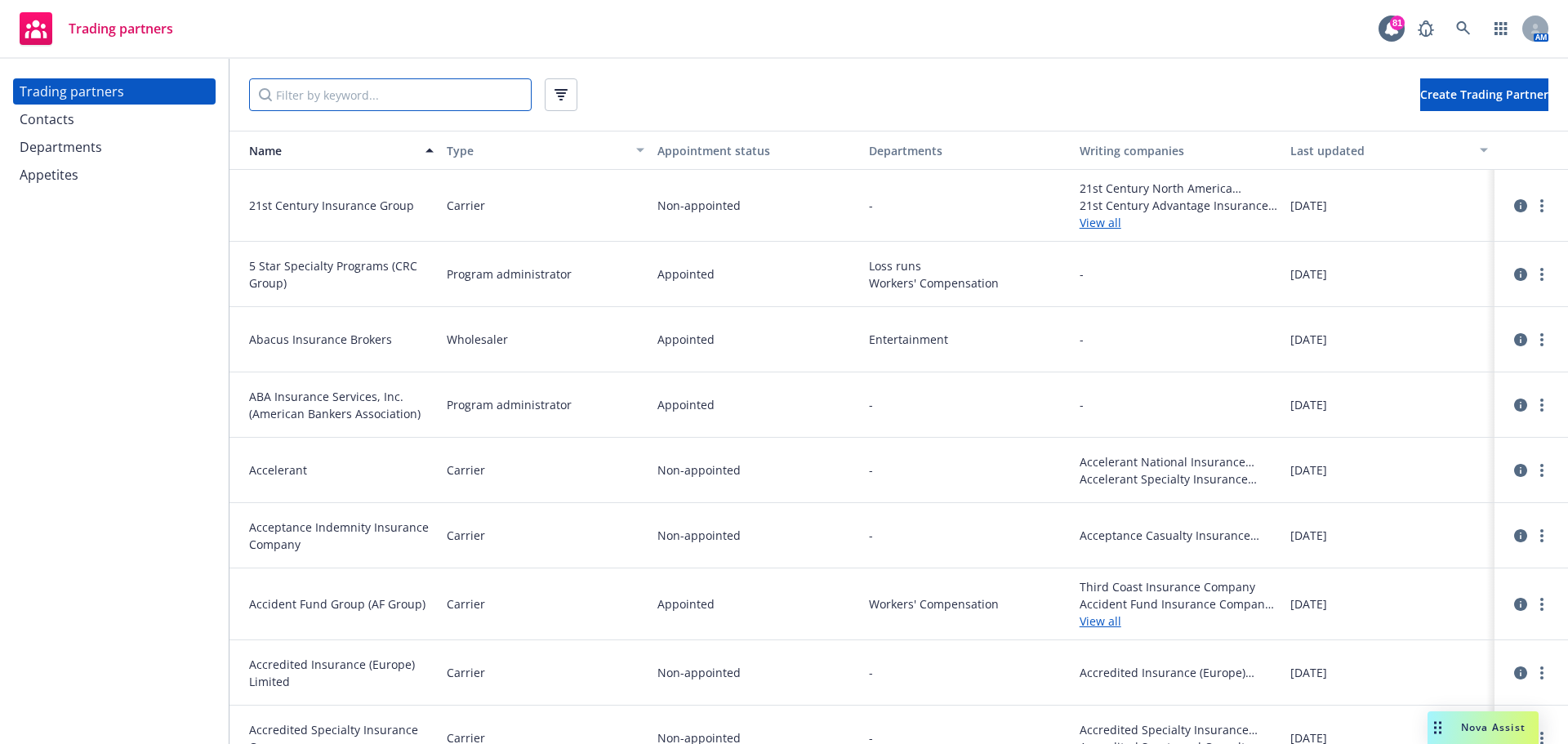
click at [295, 93] on input "Filter by keyword..." at bounding box center [390, 94] width 283 height 33
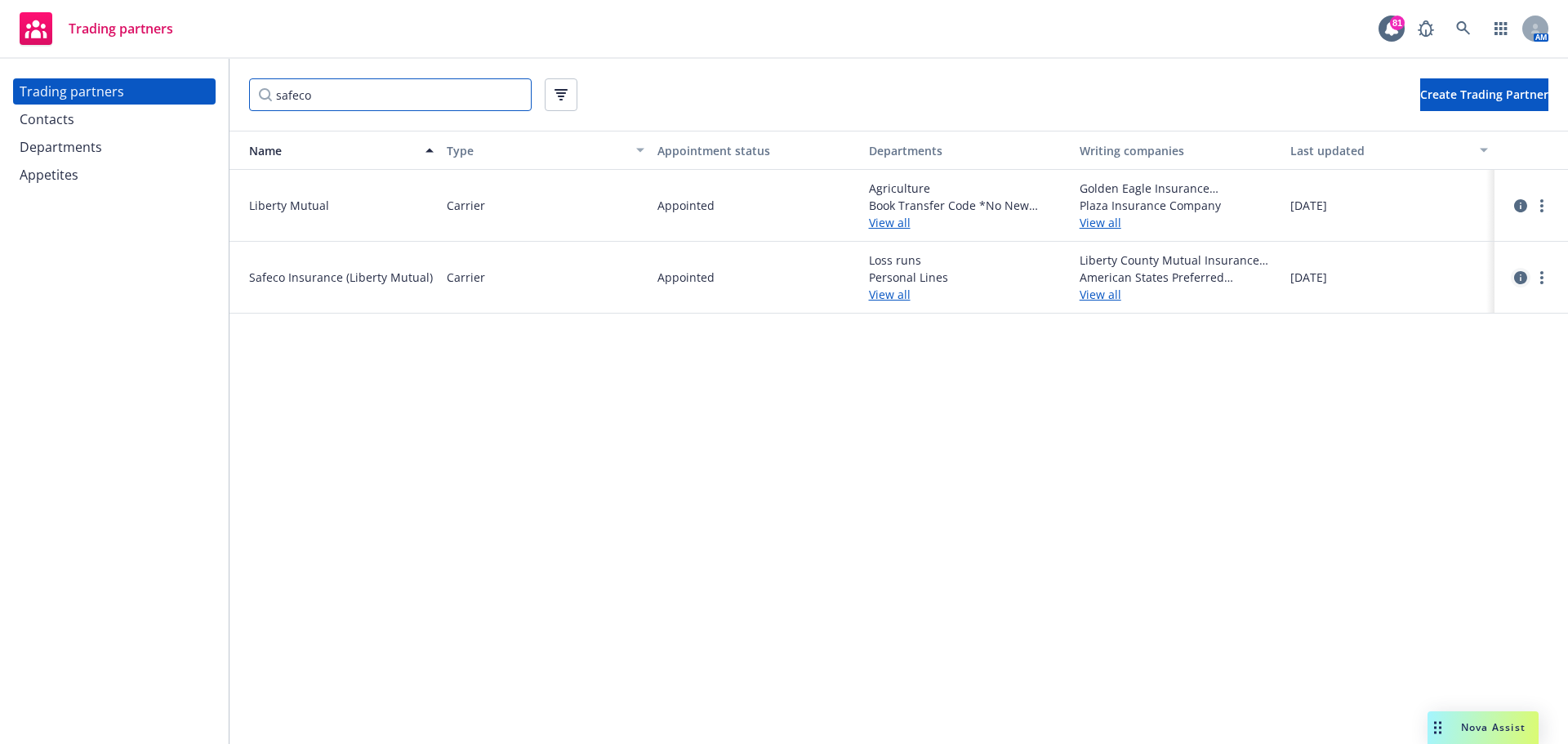
type input "safeco"
click at [1517, 276] on icon "circleInformation" at bounding box center [1520, 277] width 13 height 13
